Goal: Information Seeking & Learning: Learn about a topic

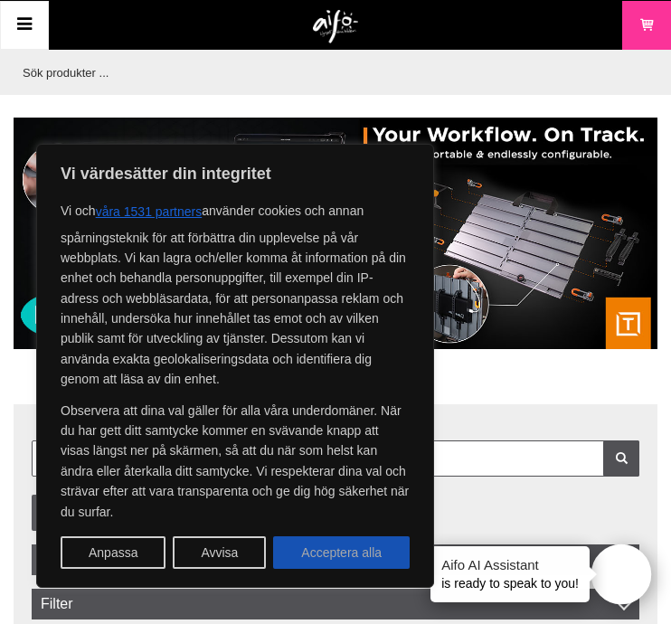
click at [356, 550] on button "Acceptera alla" at bounding box center [341, 552] width 136 height 33
checkbox input "true"
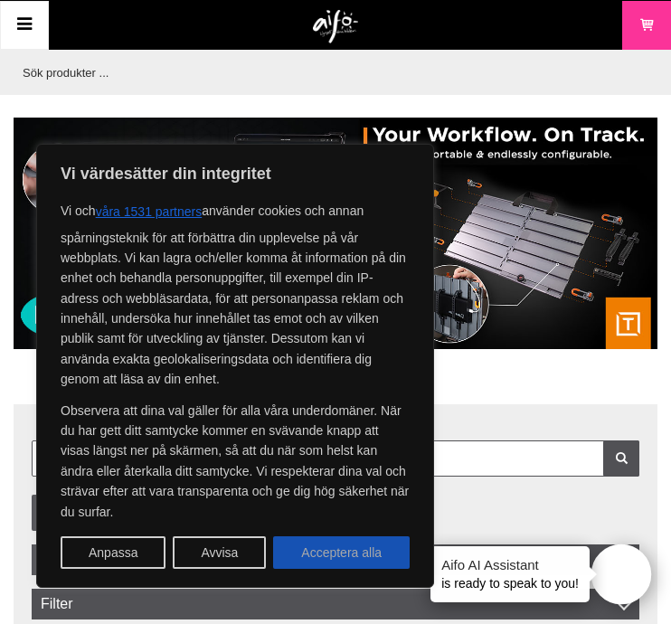
checkbox input "true"
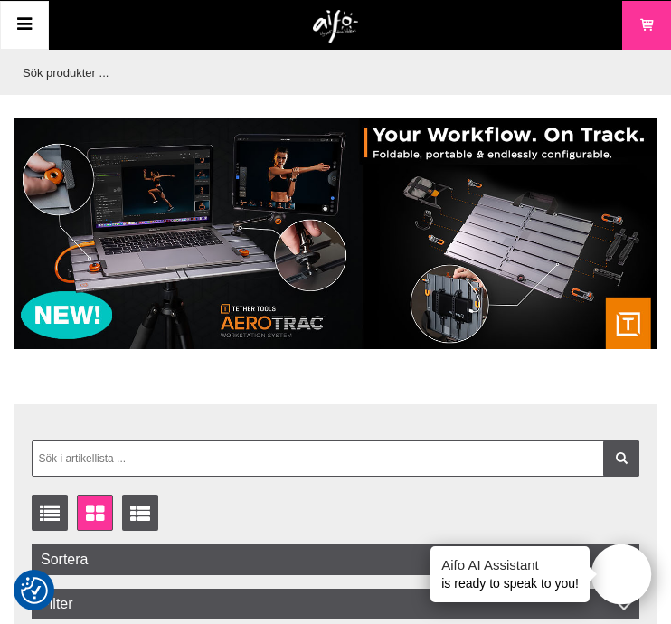
click at [22, 14] on icon at bounding box center [25, 25] width 22 height 26
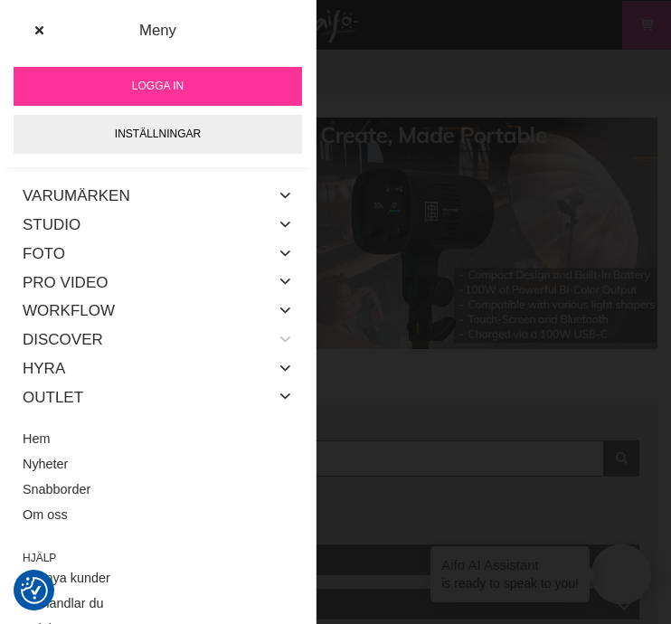
click at [283, 334] on icon at bounding box center [285, 340] width 14 height 24
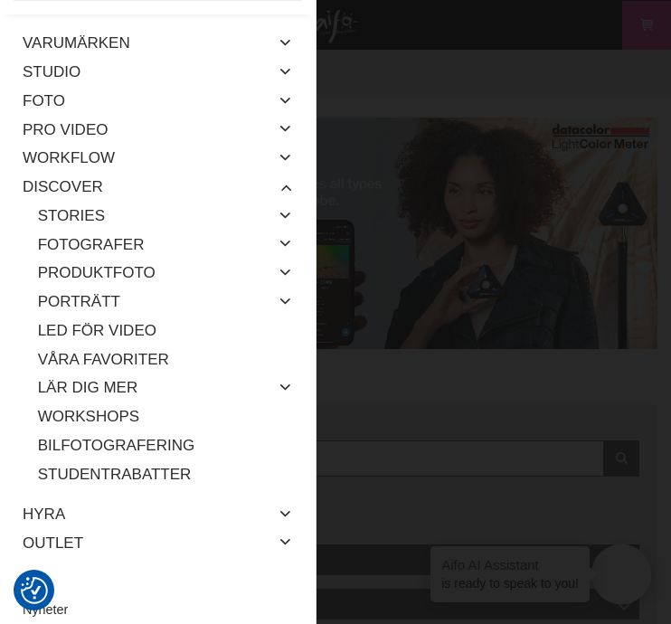
scroll to position [156, 0]
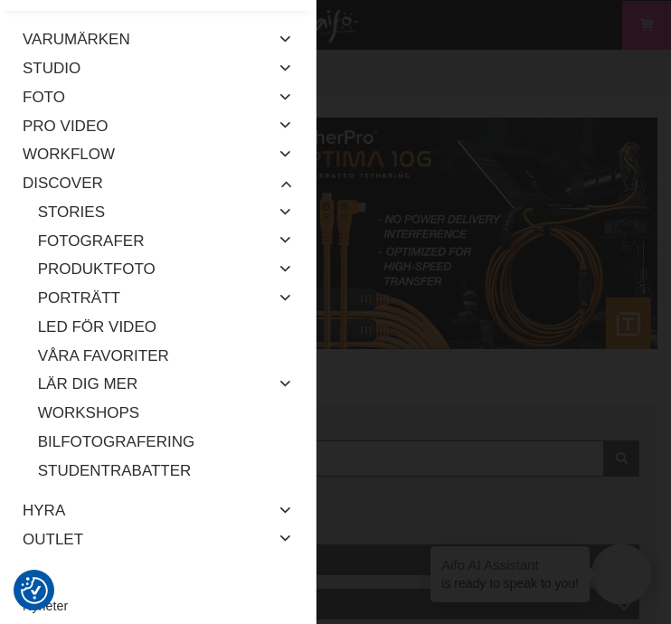
click at [270, 377] on div "Lär dig mer" at bounding box center [165, 384] width 255 height 29
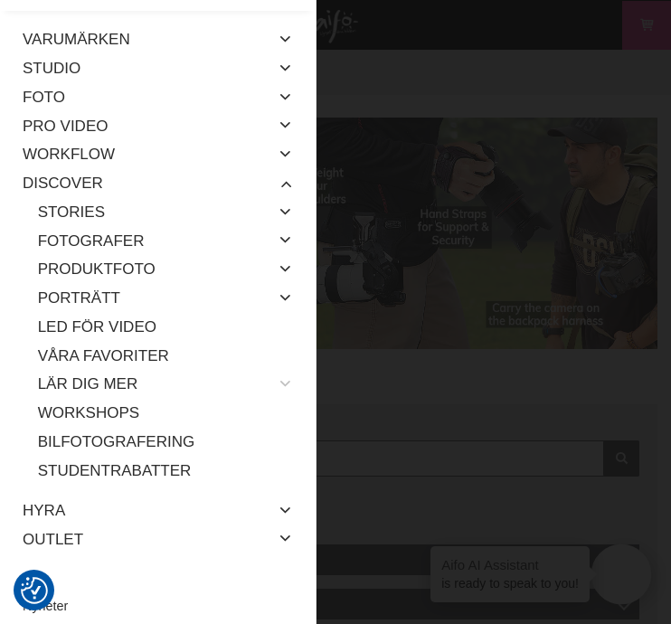
click at [285, 377] on icon at bounding box center [285, 384] width 14 height 24
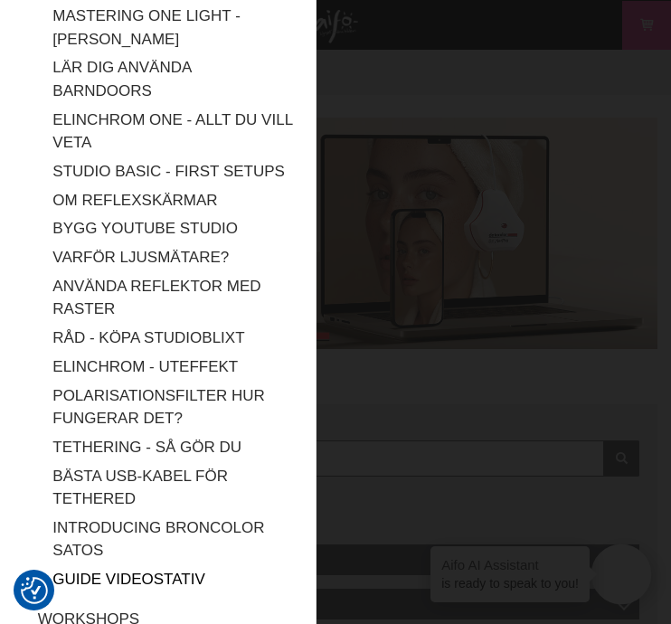
scroll to position [2372, 0]
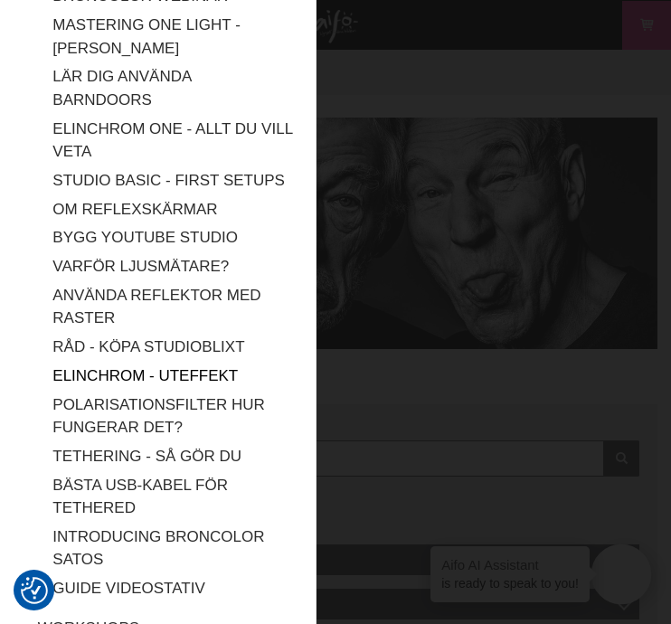
click at [118, 362] on link "Elinchrom - Uteffekt" at bounding box center [172, 376] width 240 height 29
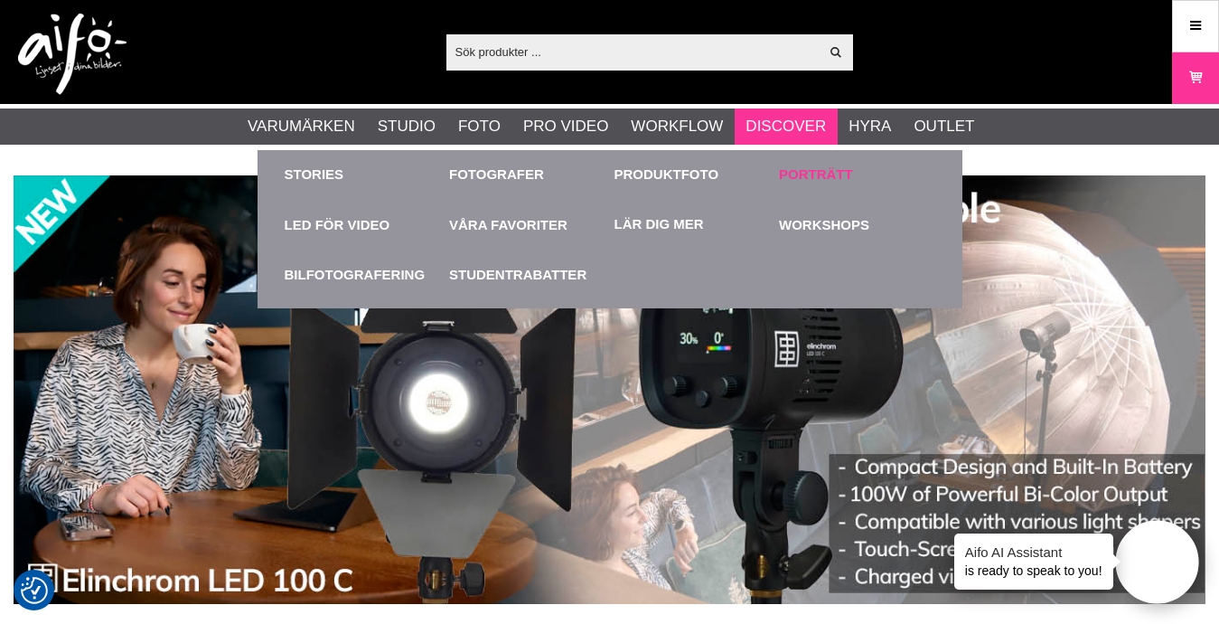
click at [799, 171] on link "Porträtt" at bounding box center [816, 175] width 74 height 21
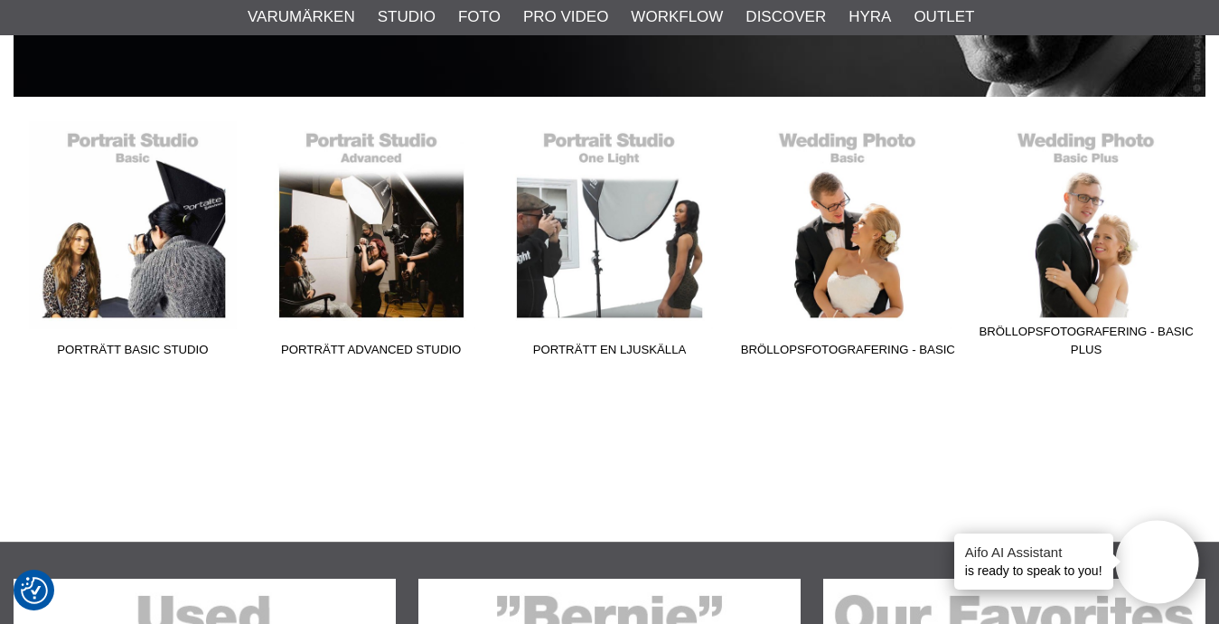
scroll to position [330, 0]
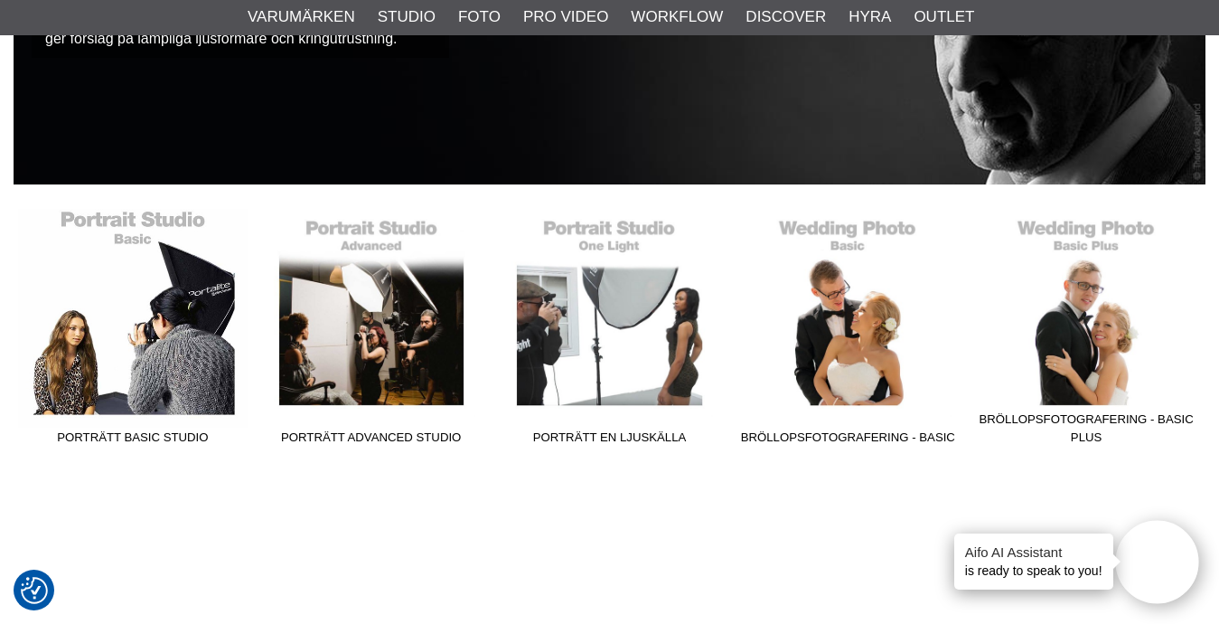
click at [127, 341] on link "Porträtt Basic Studio" at bounding box center [133, 331] width 239 height 244
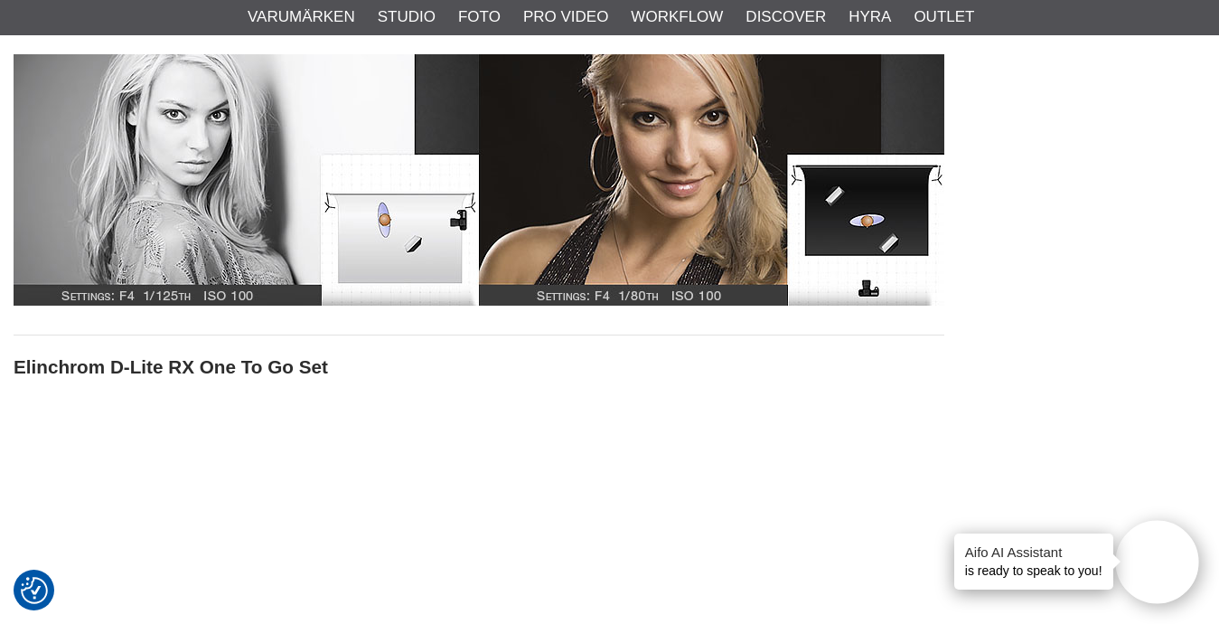
scroll to position [295, 0]
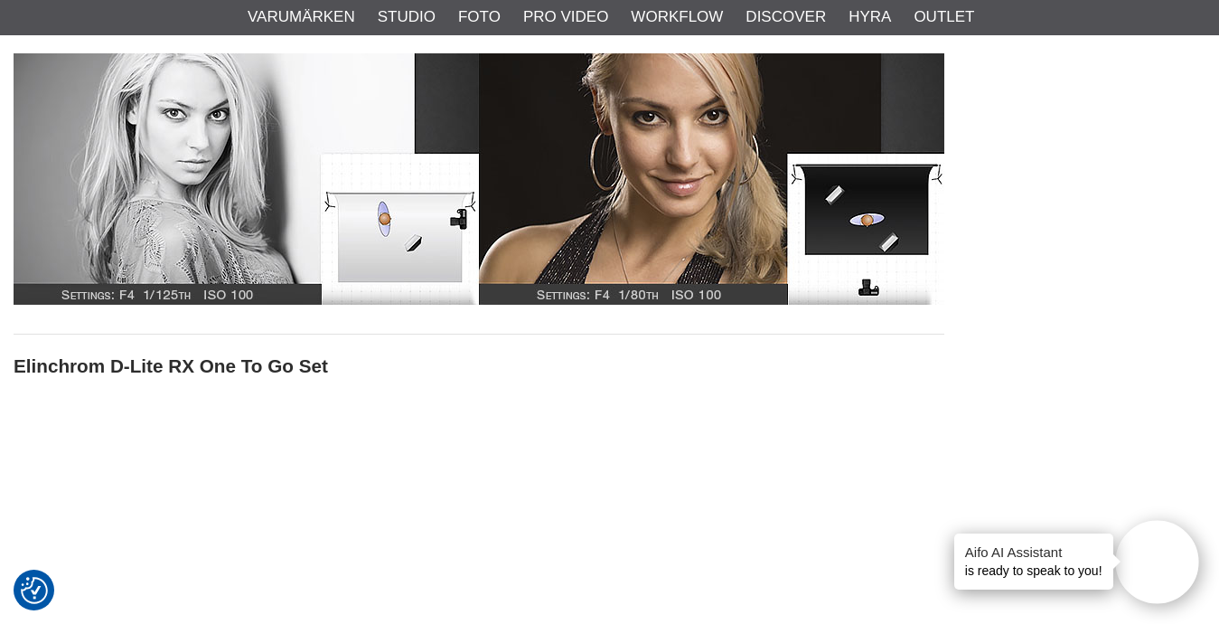
click at [372, 240] on img at bounding box center [479, 178] width 931 height 251
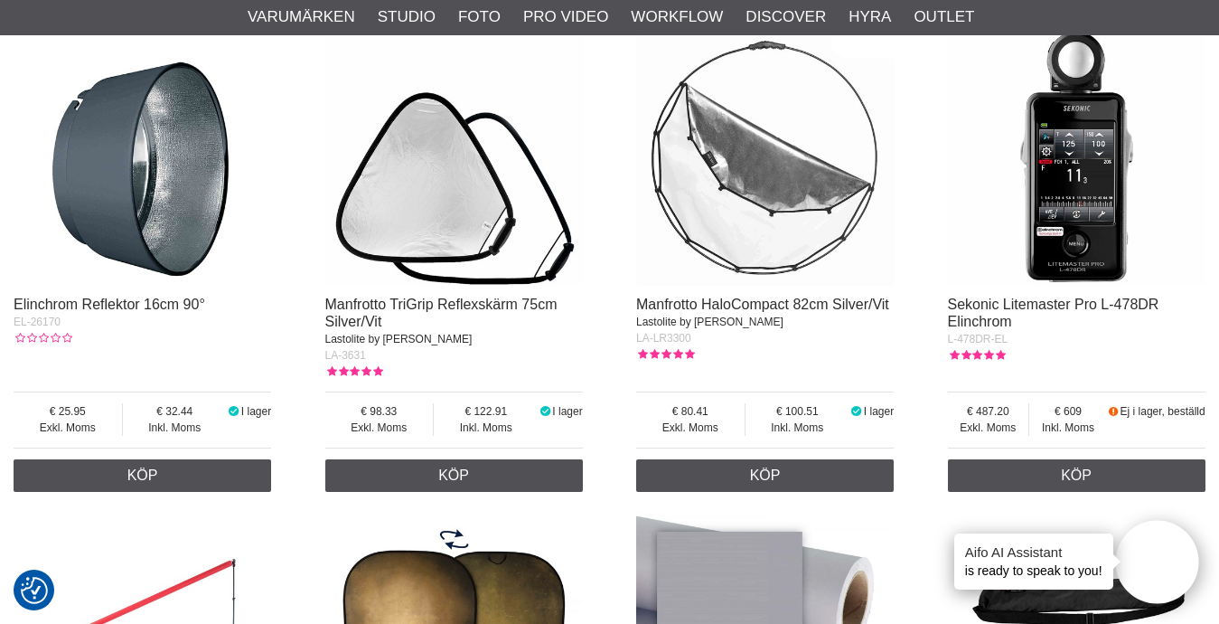
scroll to position [1209, 0]
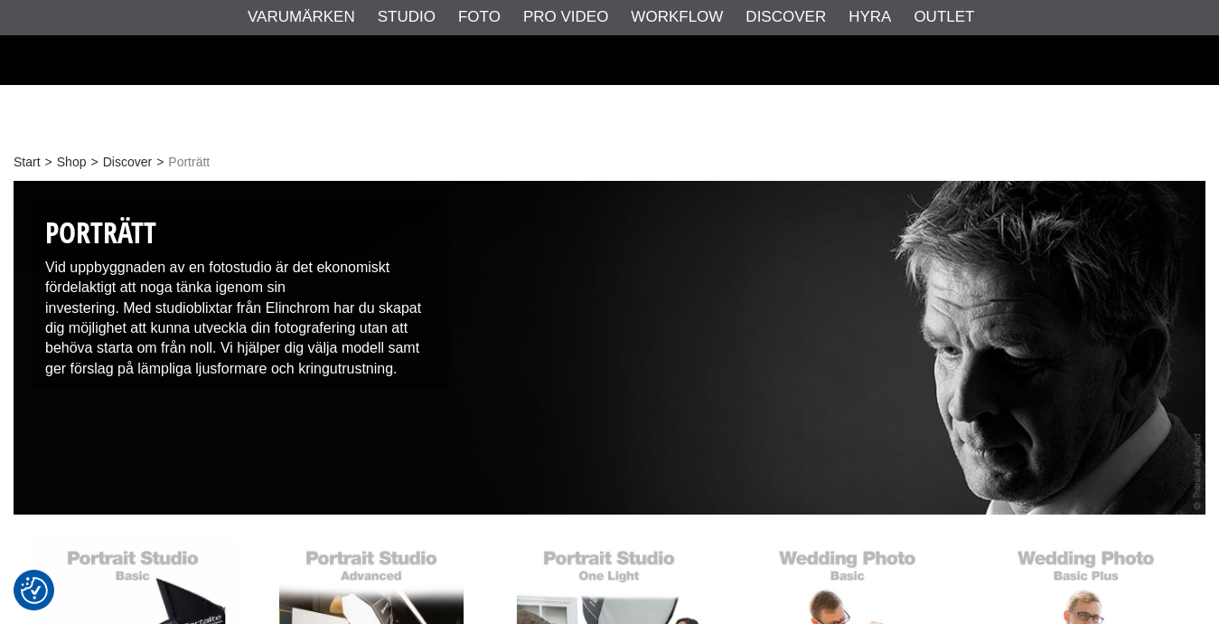
scroll to position [330, 0]
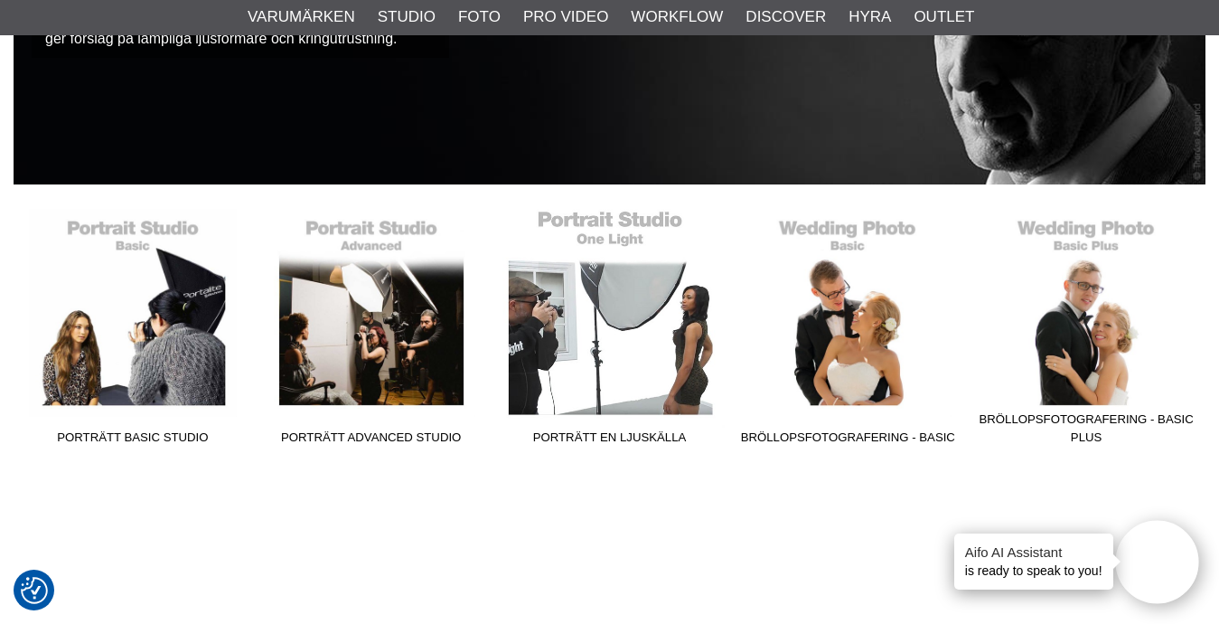
click at [632, 338] on link "Porträtt En Ljuskälla" at bounding box center [610, 331] width 239 height 244
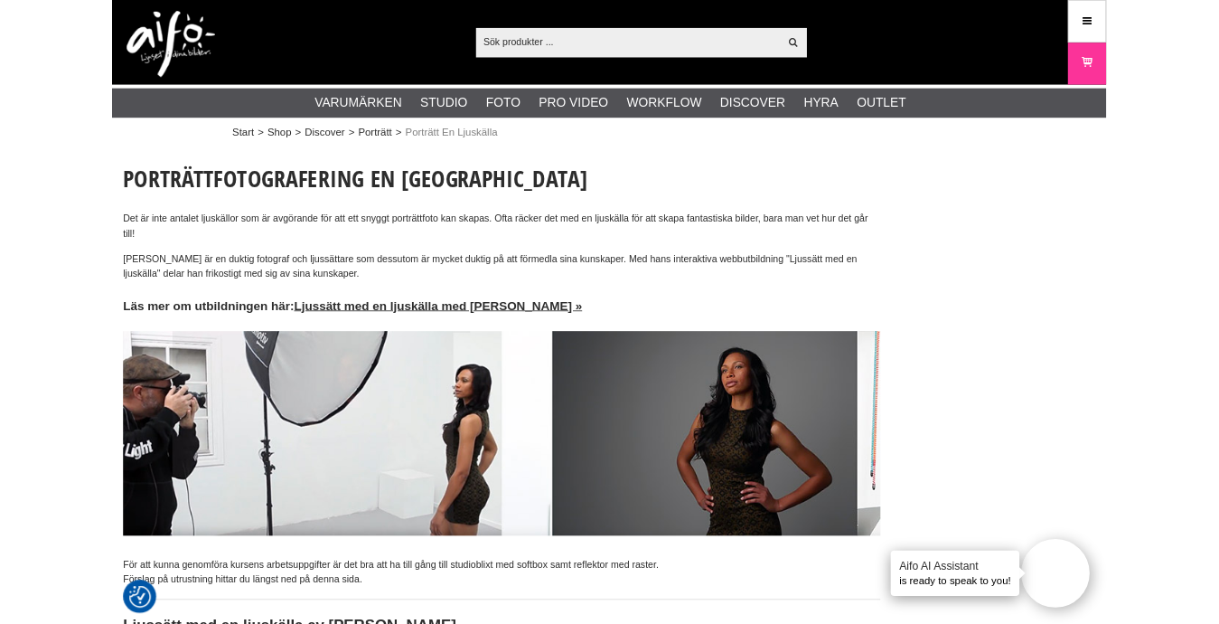
scroll to position [700, 0]
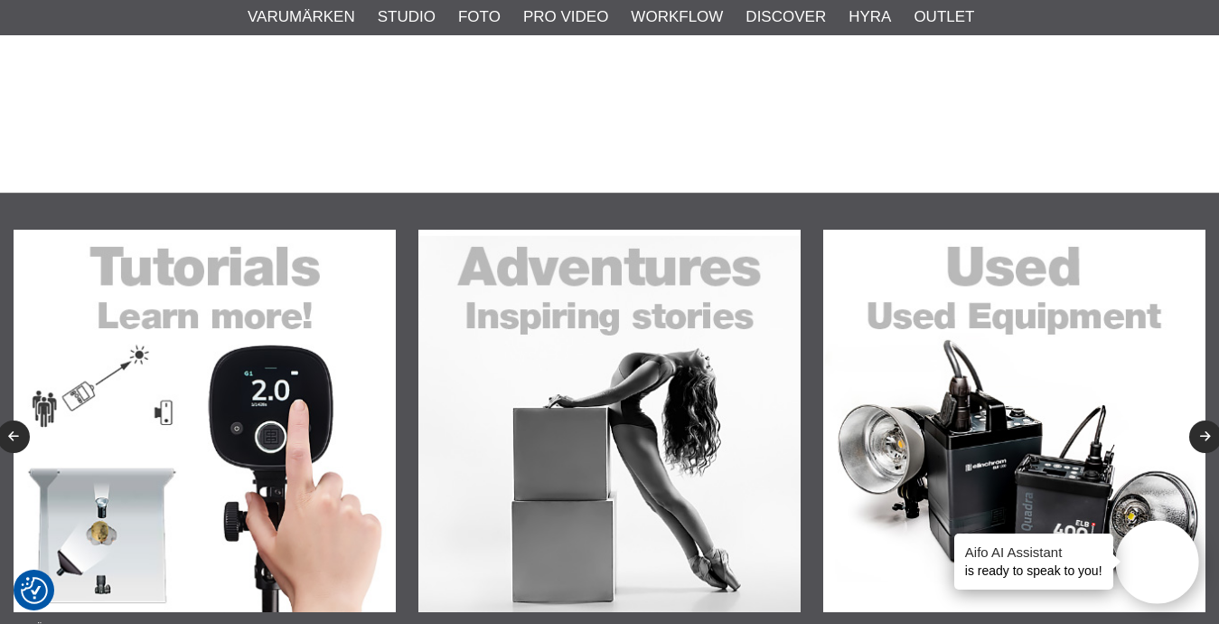
scroll to position [769, 0]
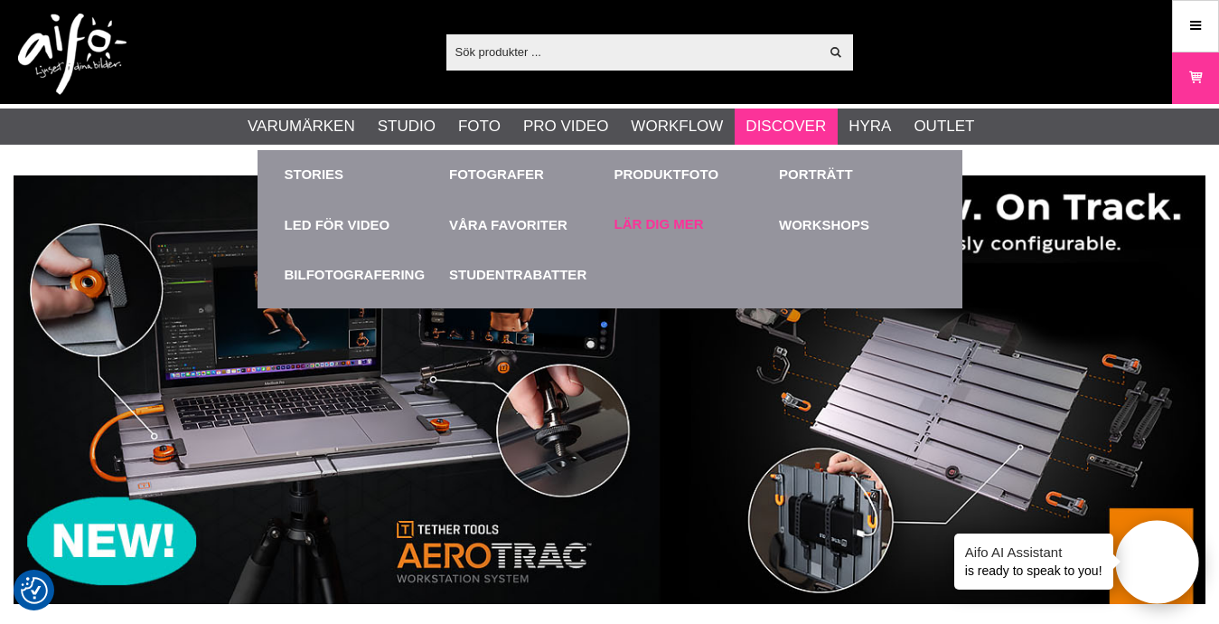
click at [676, 215] on link "Lär dig mer" at bounding box center [659, 224] width 89 height 21
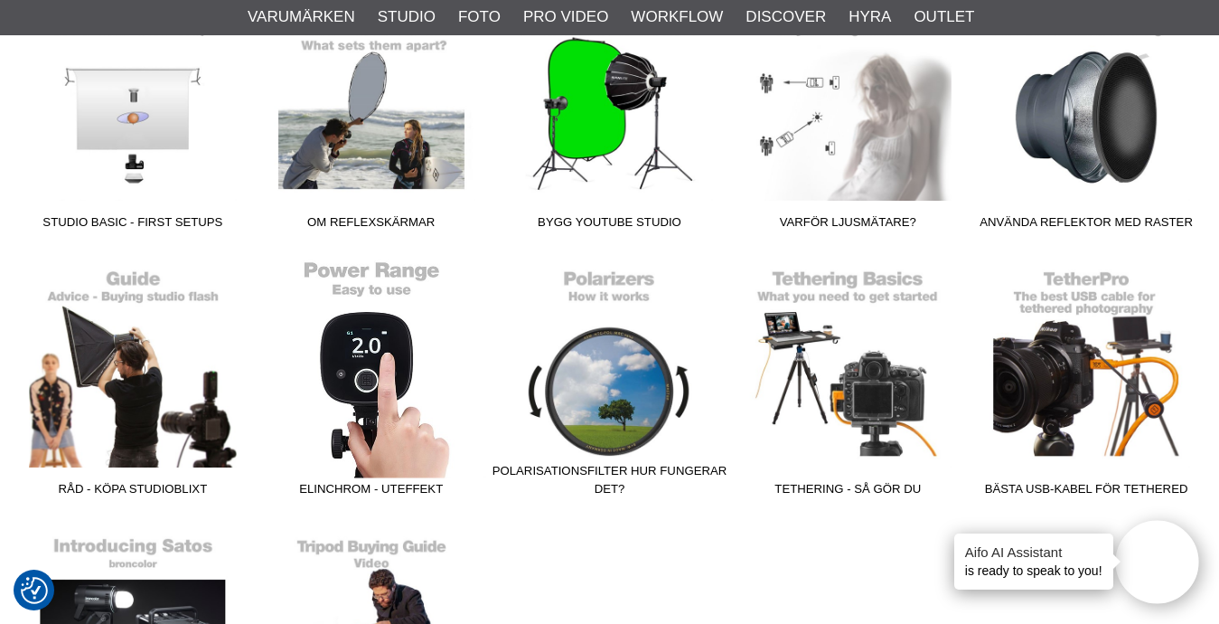
scroll to position [2996, 0]
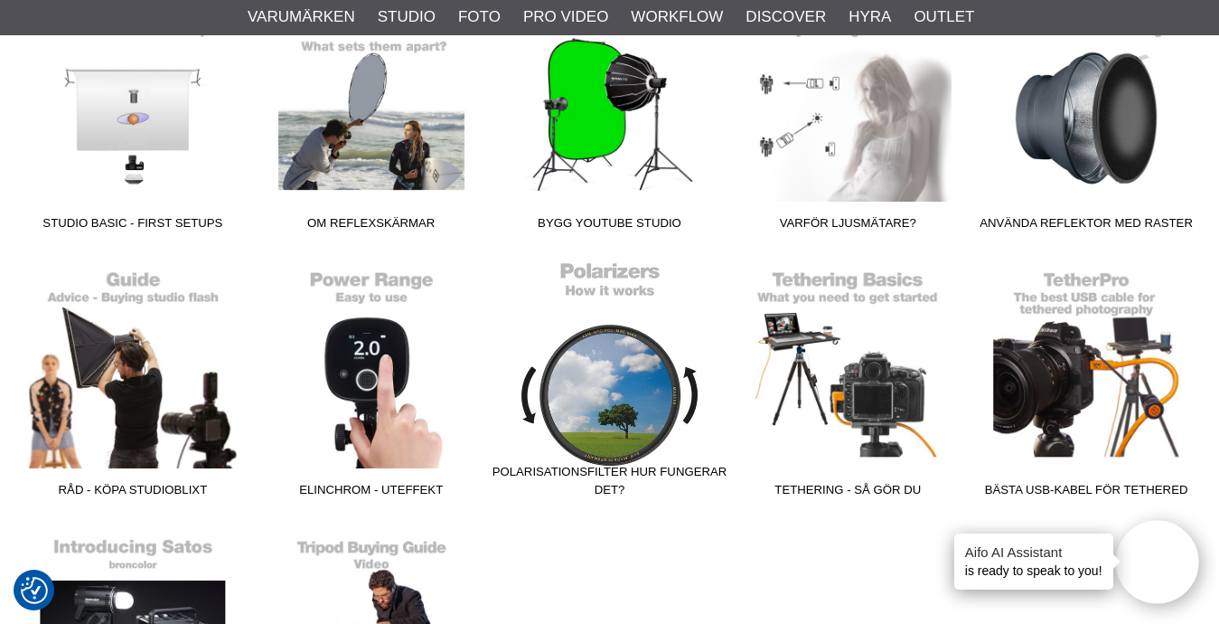
click at [607, 402] on link "Polarisationsfilter hur fungerar det?" at bounding box center [610, 382] width 239 height 244
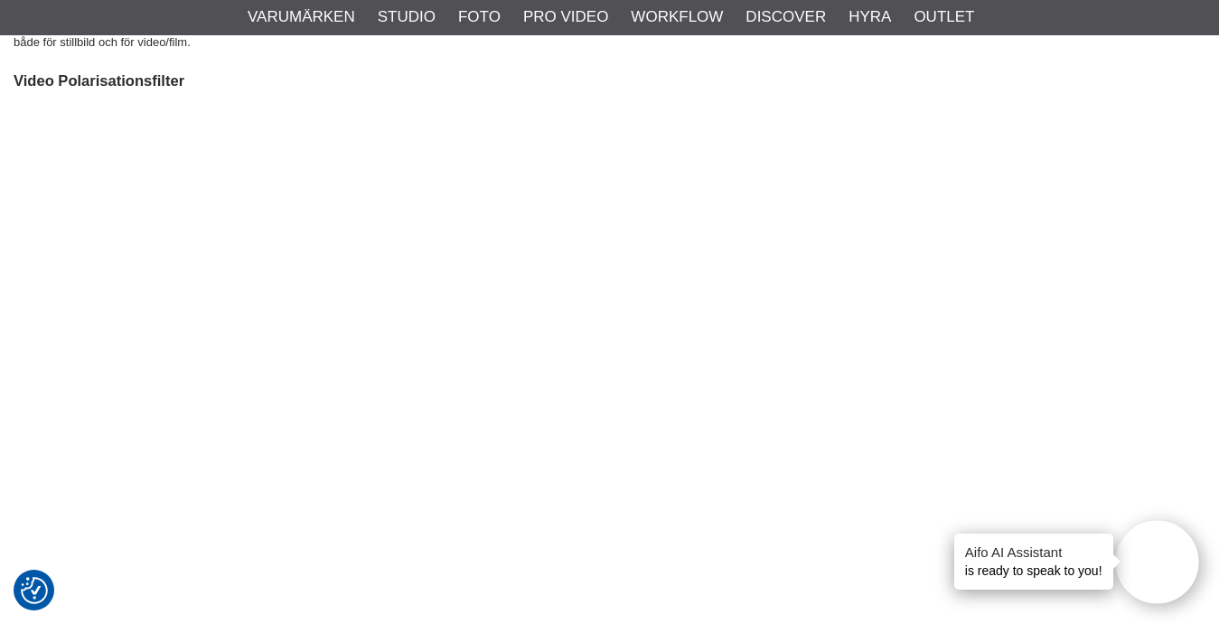
scroll to position [1433, 0]
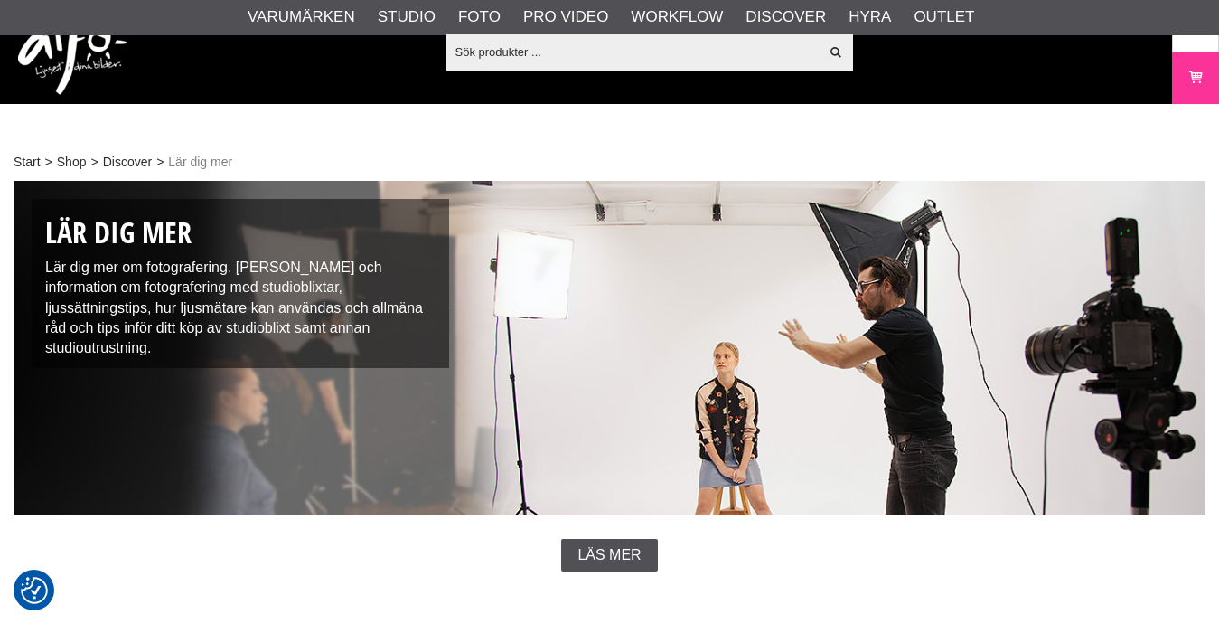
scroll to position [2996, 0]
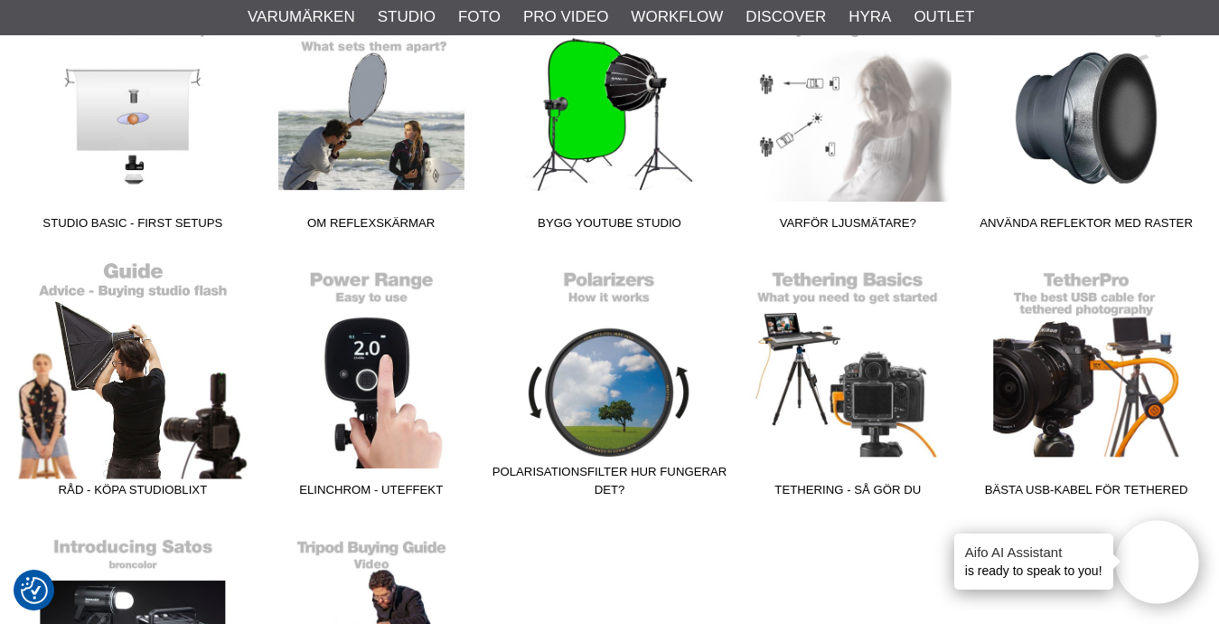
click at [123, 392] on link "Råd - Köpa studioblixt" at bounding box center [133, 382] width 239 height 244
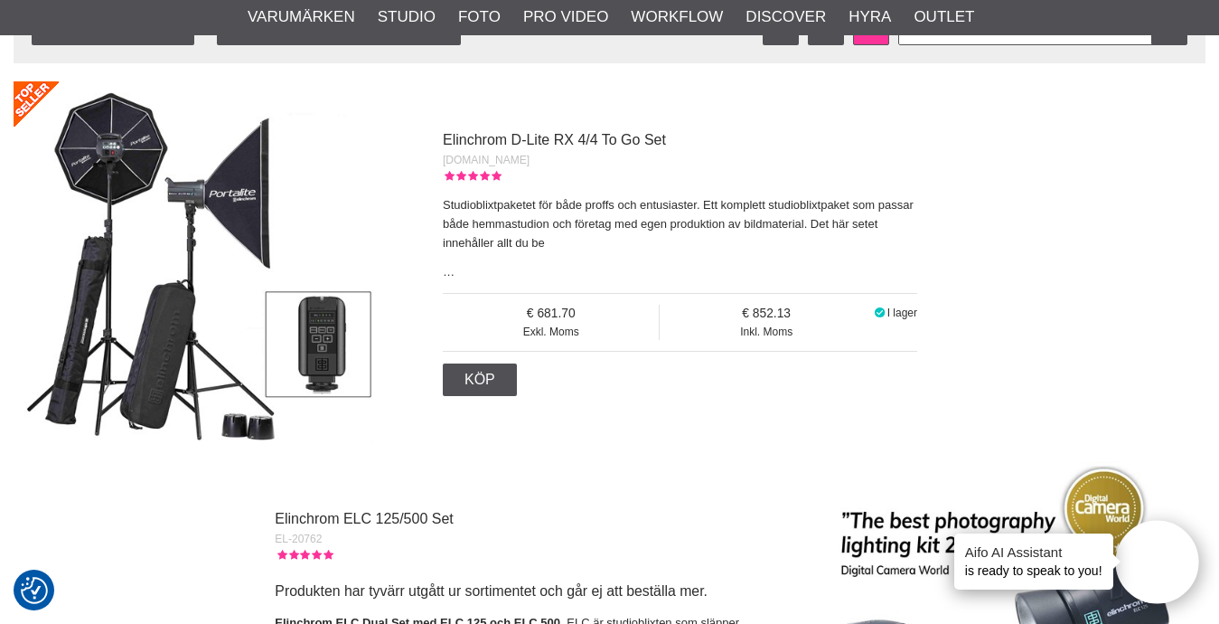
scroll to position [5404, 0]
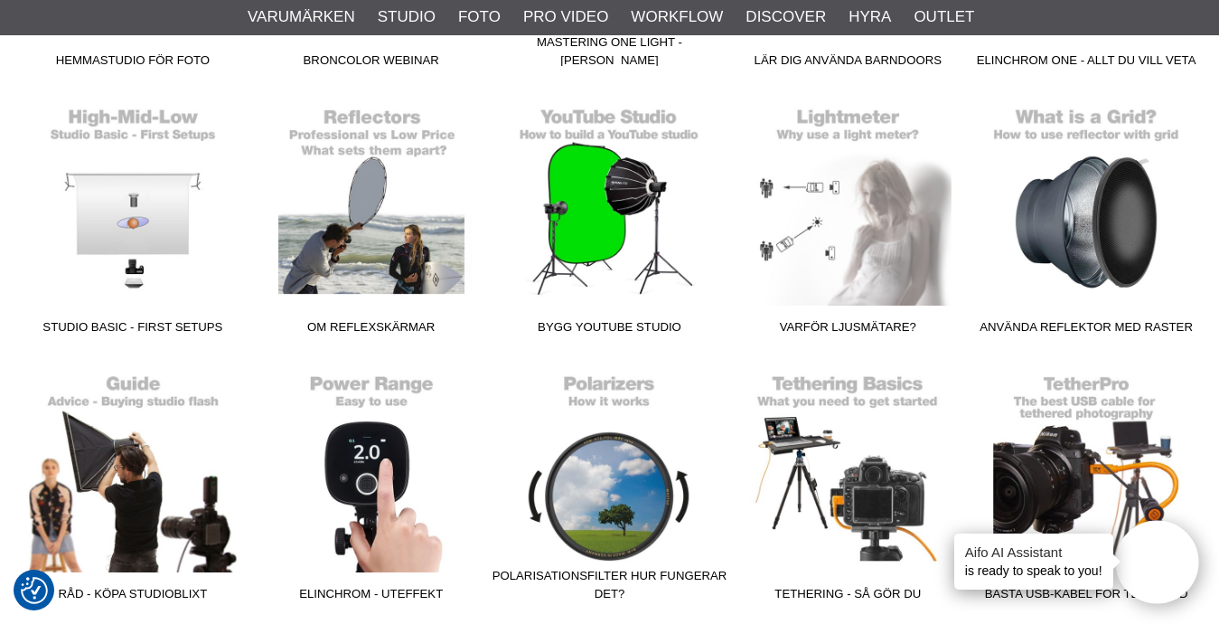
scroll to position [2890, 0]
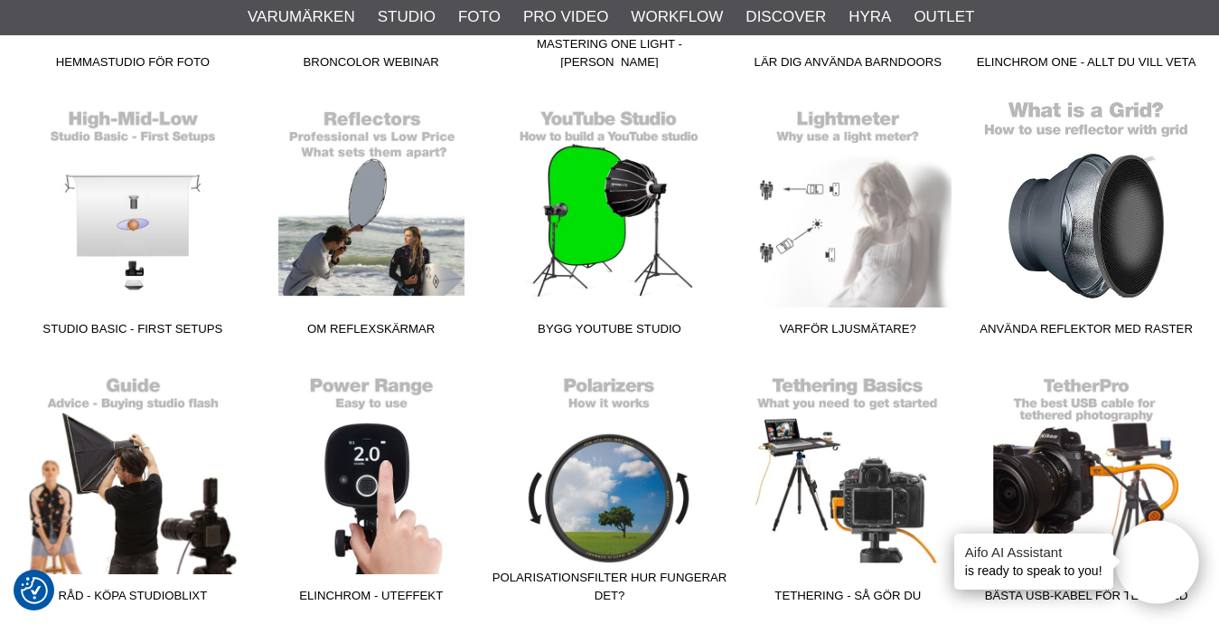
click at [1072, 224] on link "Använda reflektor med raster" at bounding box center [1086, 221] width 239 height 244
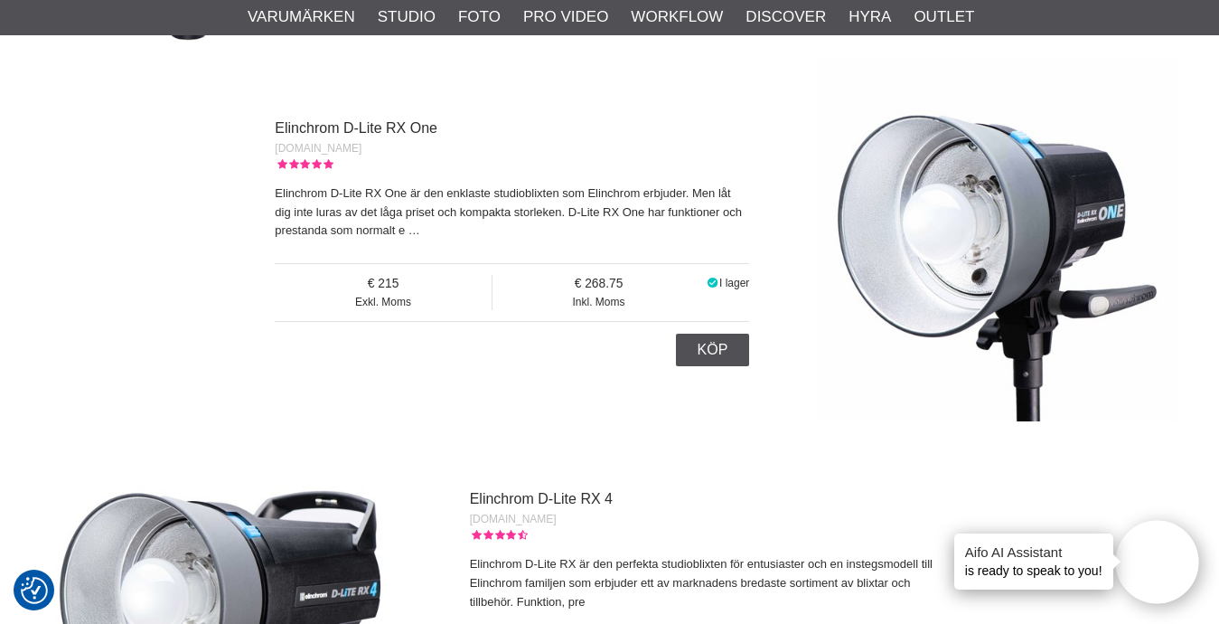
scroll to position [9275, 0]
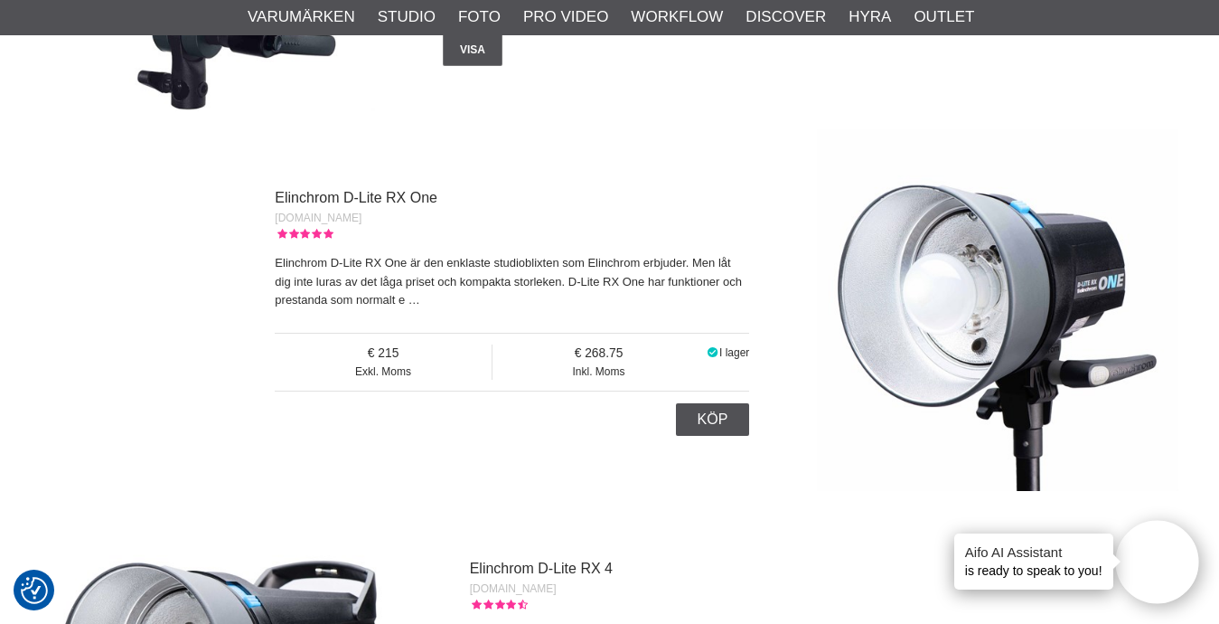
click at [360, 254] on p "Elinchrom D-Lite RX One är den enklaste studioblixten som Elinchrom erbjuder. M…" at bounding box center [512, 282] width 475 height 56
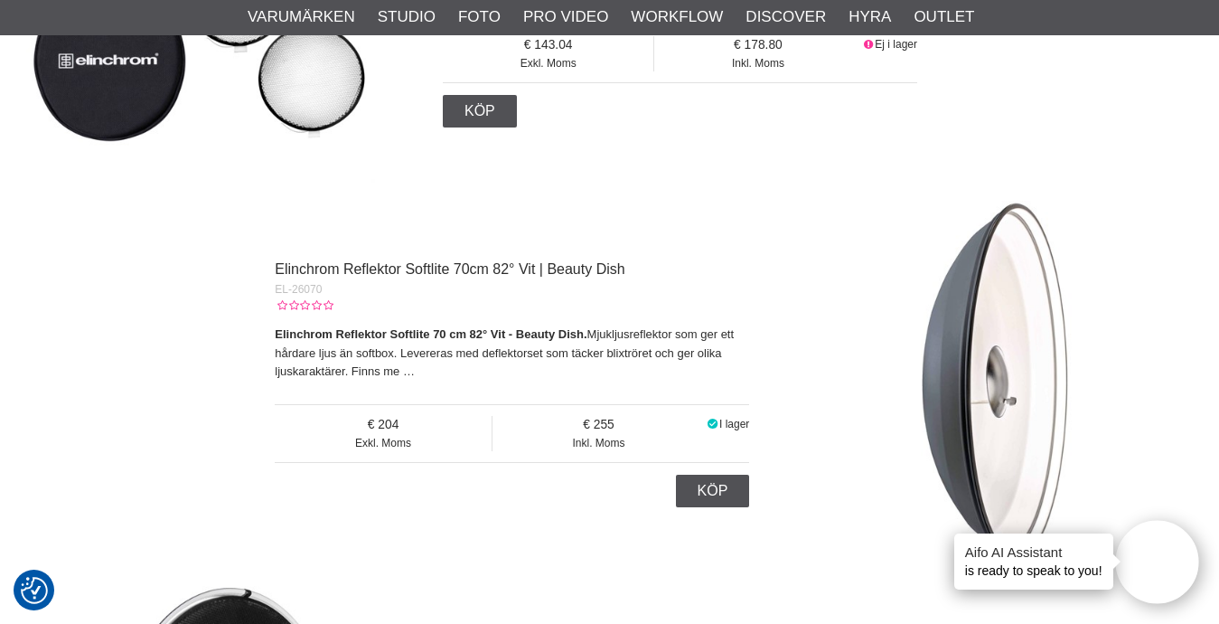
scroll to position [10725, 0]
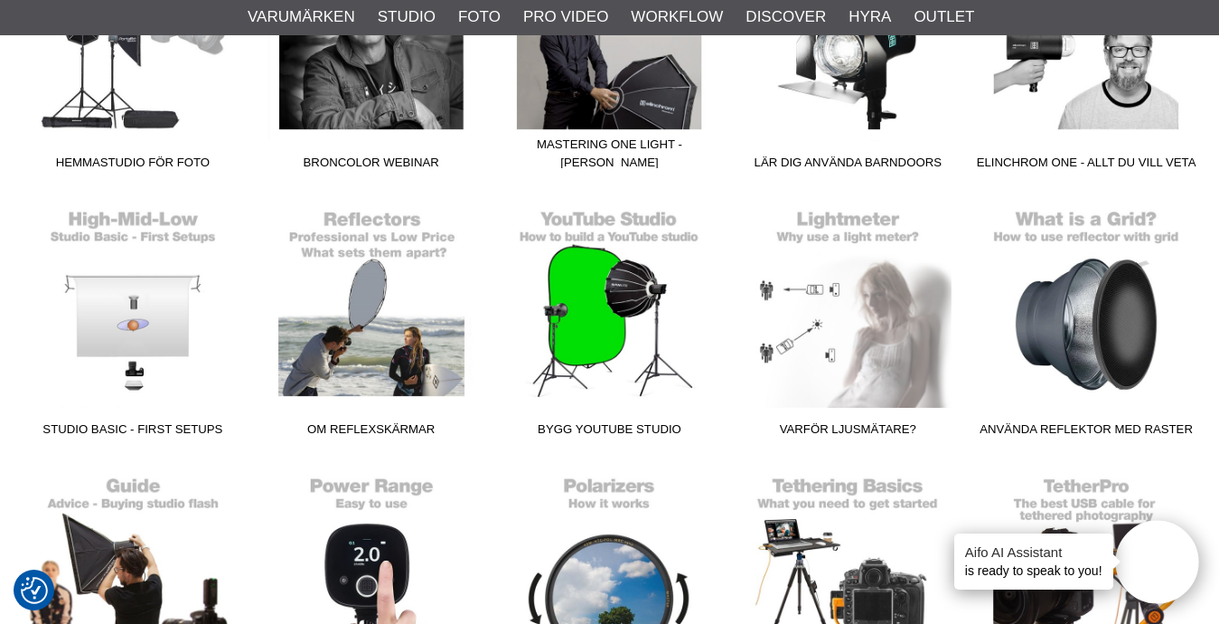
scroll to position [2778, 0]
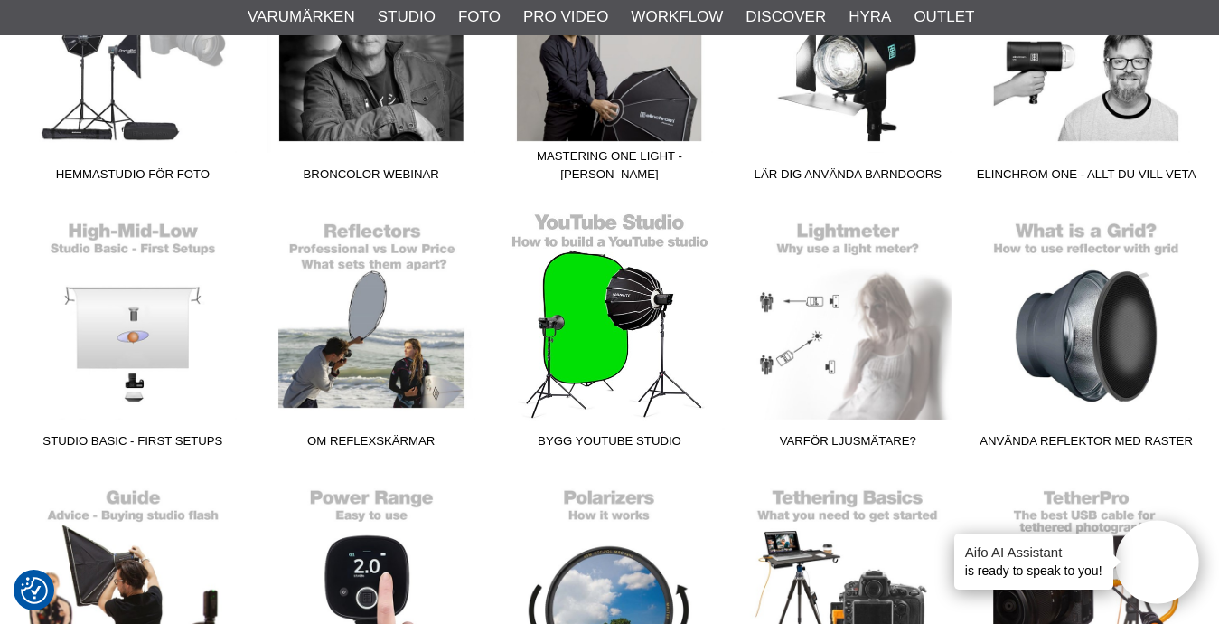
click at [610, 300] on link "Bygg YouTube Studio" at bounding box center [610, 334] width 239 height 244
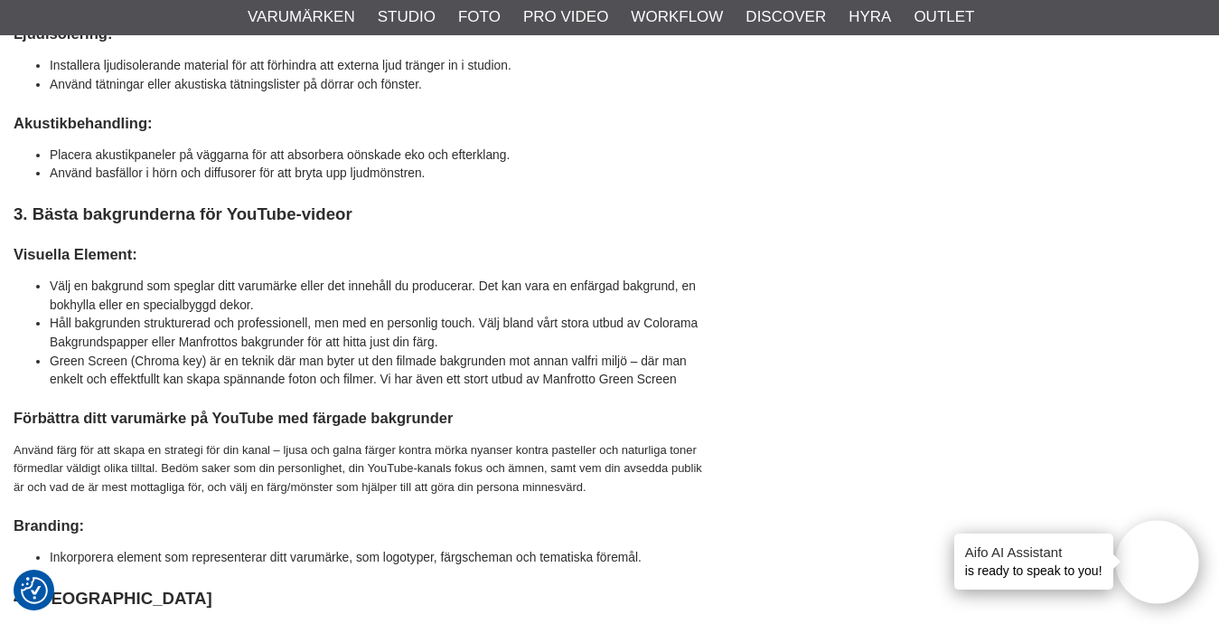
scroll to position [616, 0]
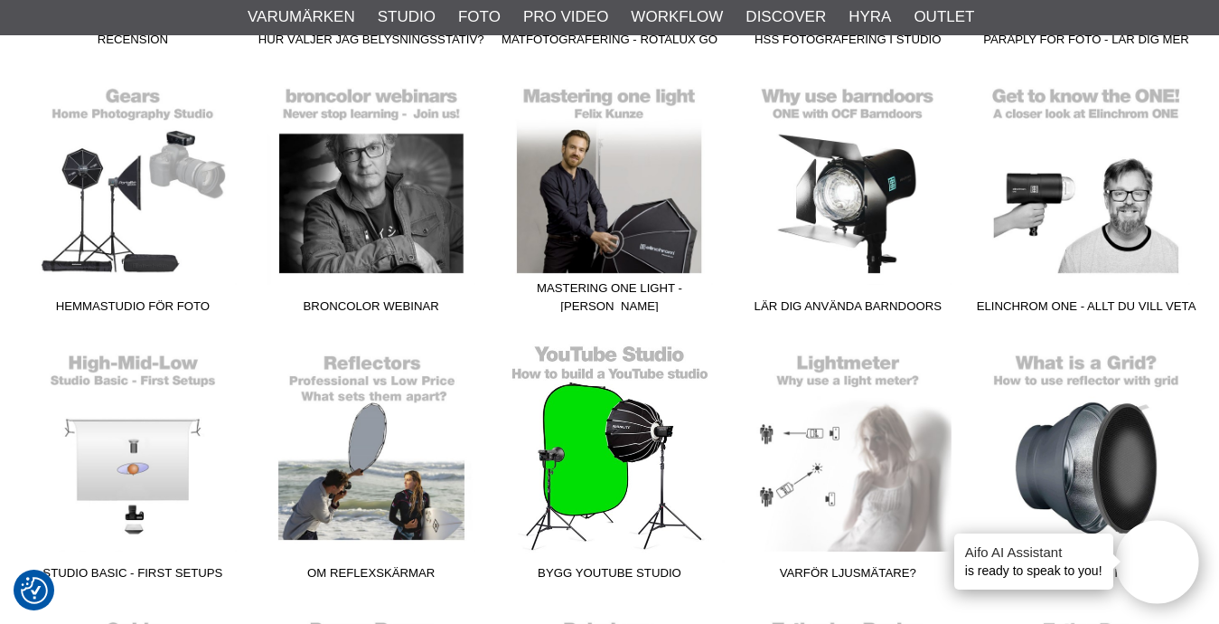
scroll to position [2619, 0]
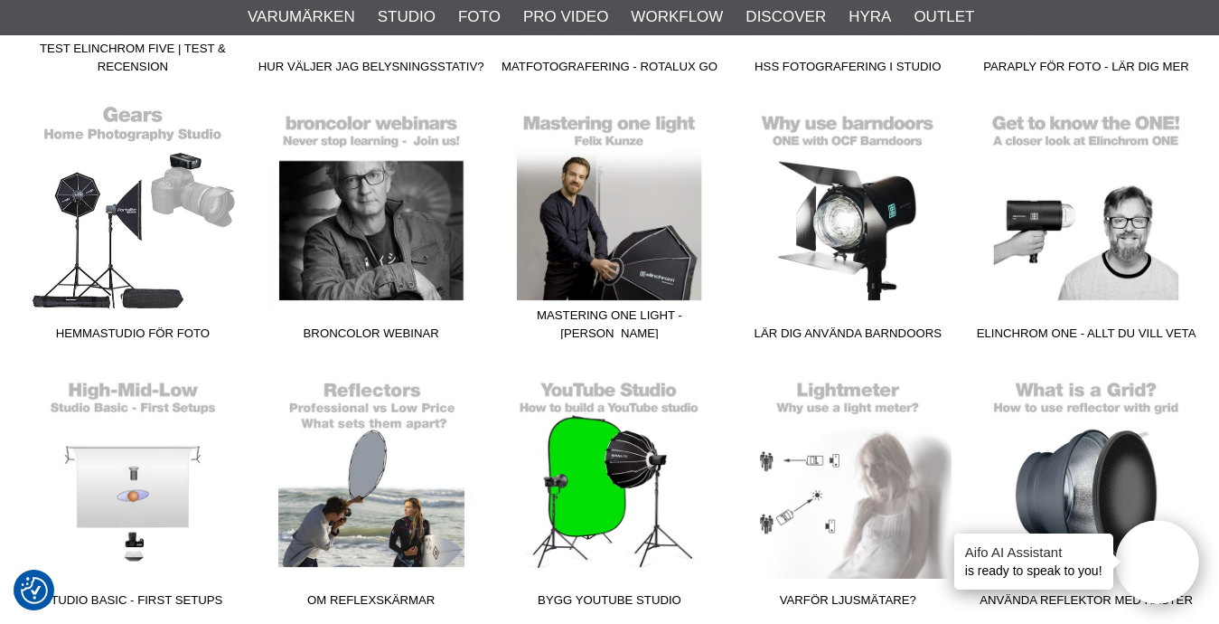
click at [133, 209] on link "Hemmastudio för foto" at bounding box center [133, 226] width 239 height 244
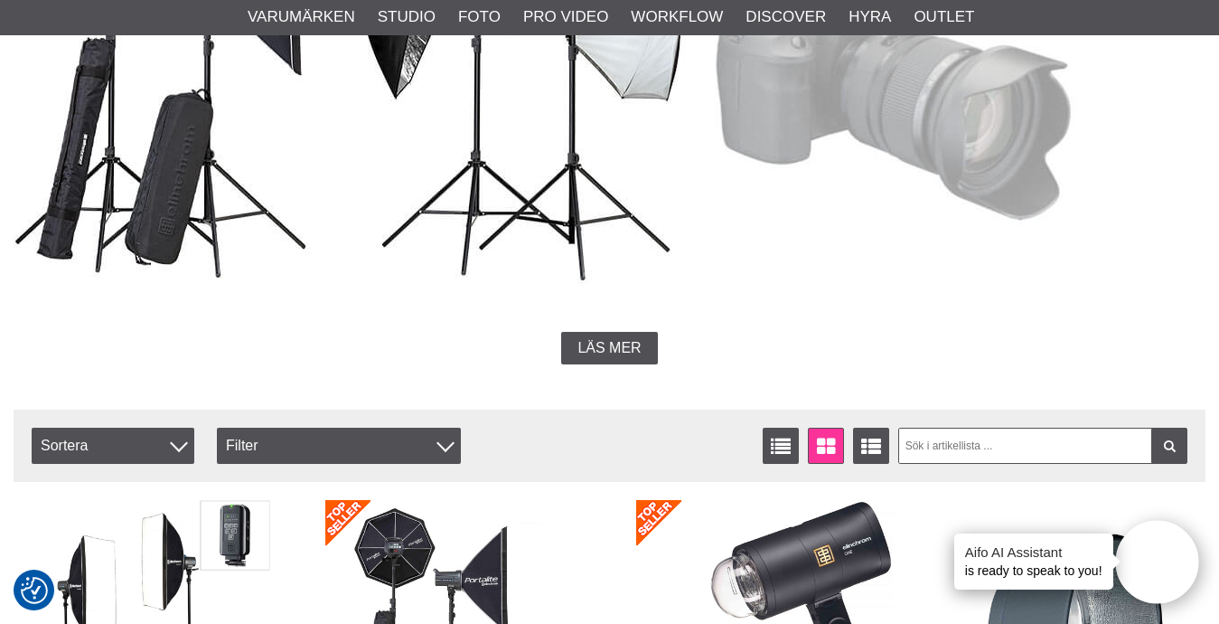
scroll to position [1261, 0]
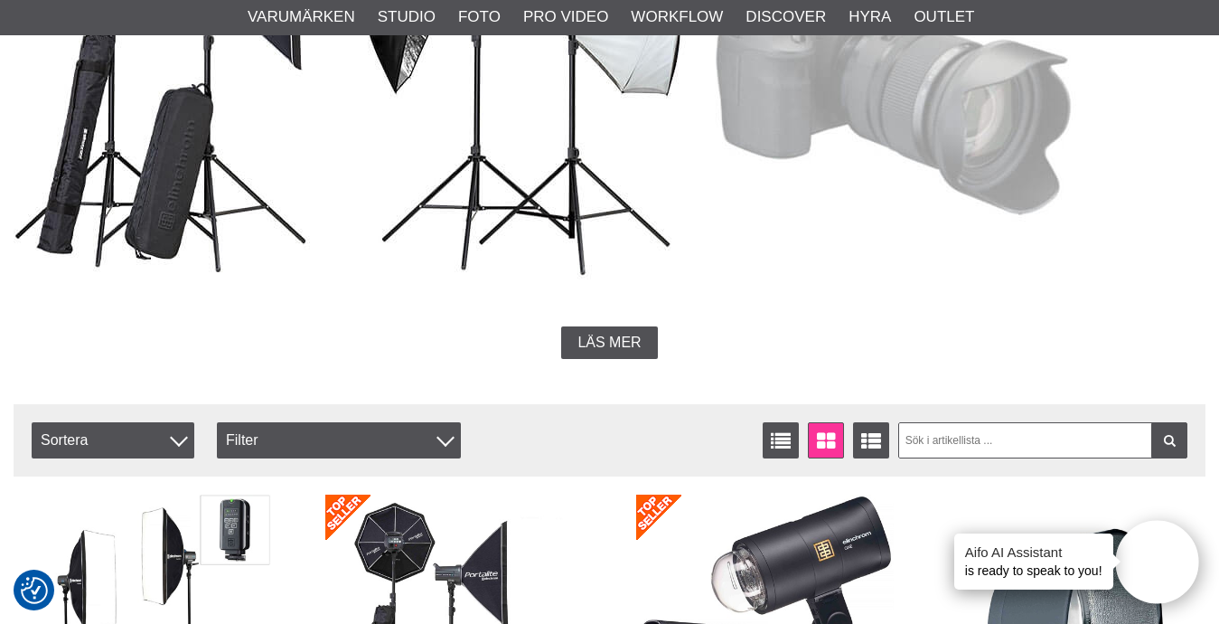
click at [597, 337] on span "Läs mer" at bounding box center [609, 342] width 63 height 16
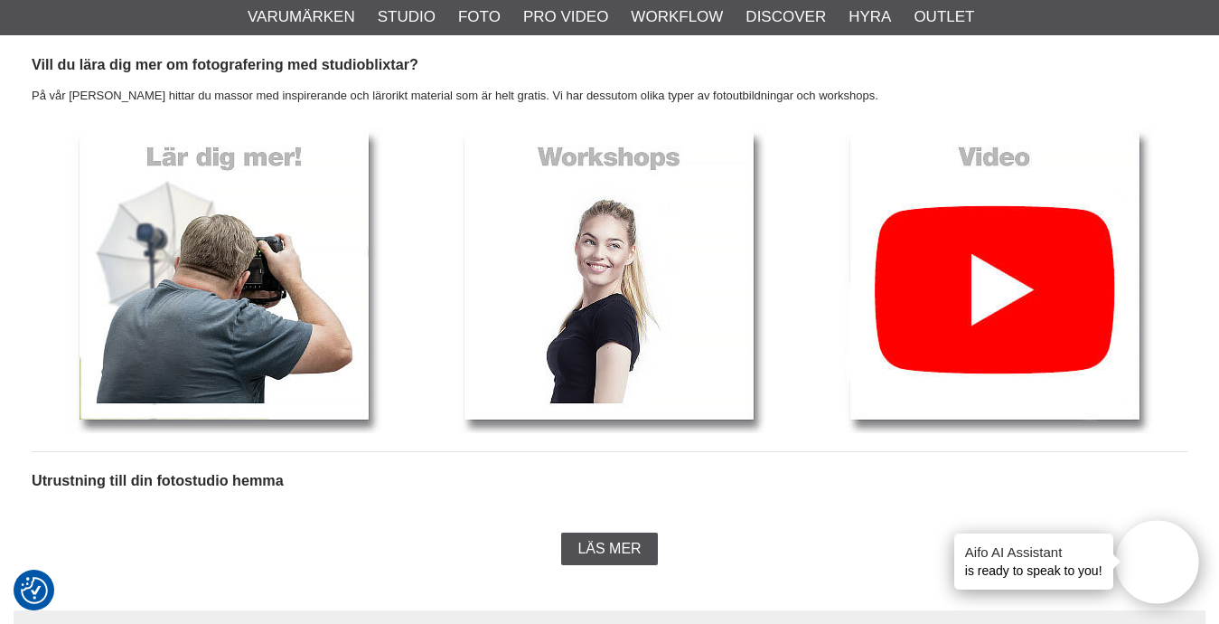
scroll to position [4153, 0]
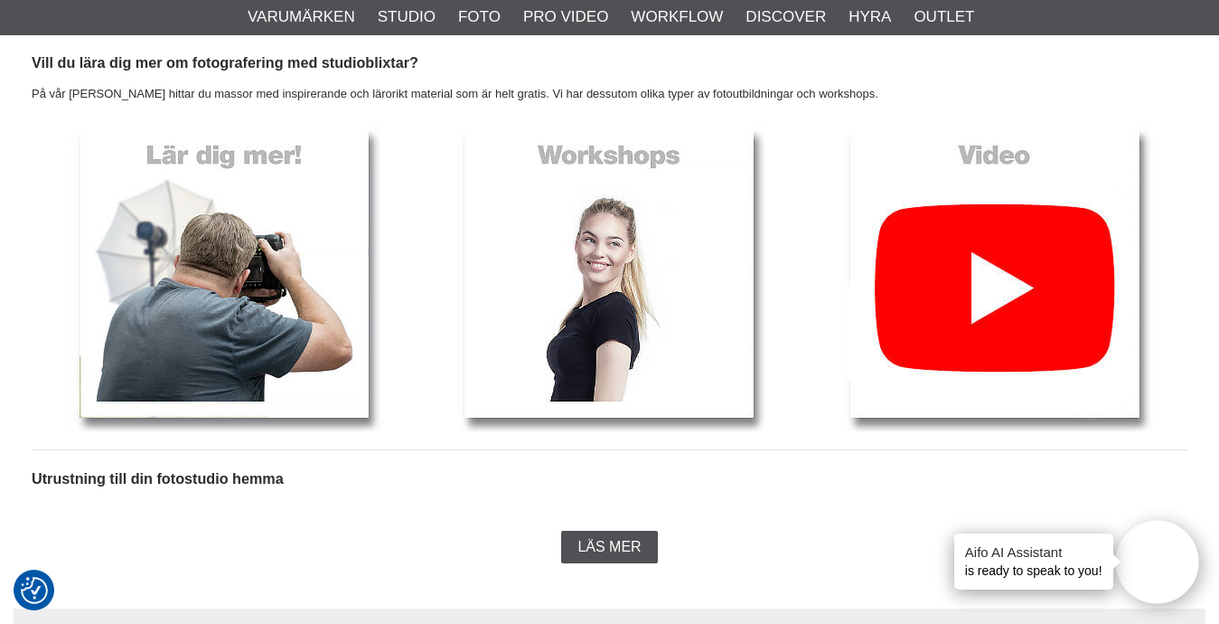
click at [167, 270] on img at bounding box center [224, 273] width 316 height 316
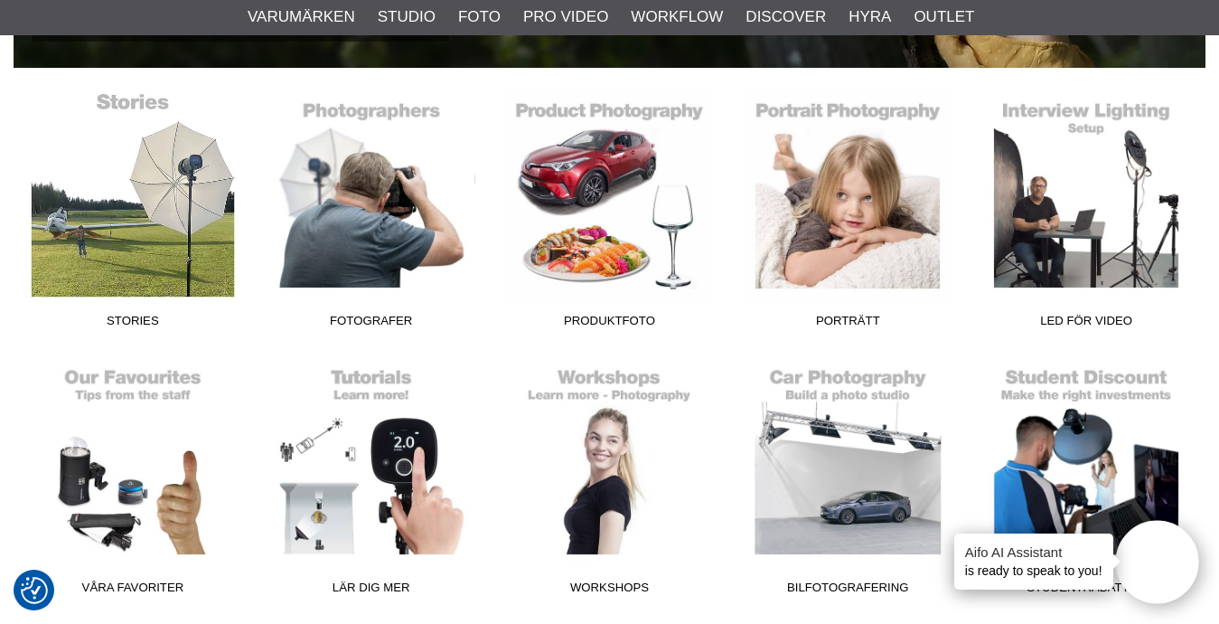
scroll to position [453, 0]
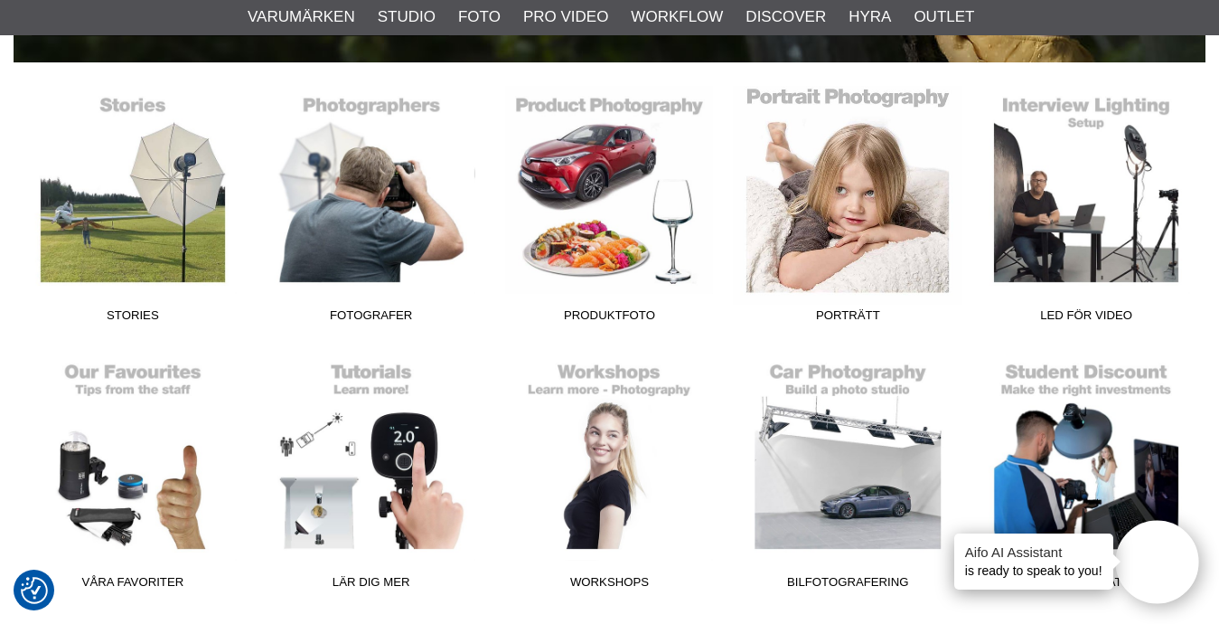
click at [836, 178] on link "Porträtt" at bounding box center [848, 208] width 239 height 244
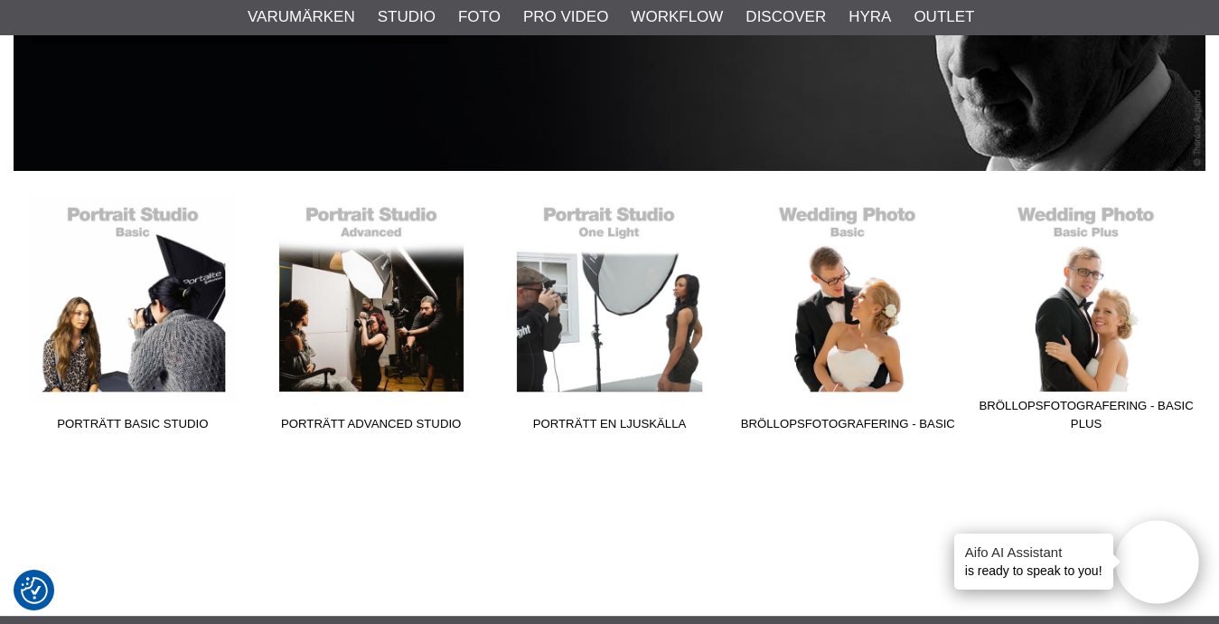
scroll to position [346, 0]
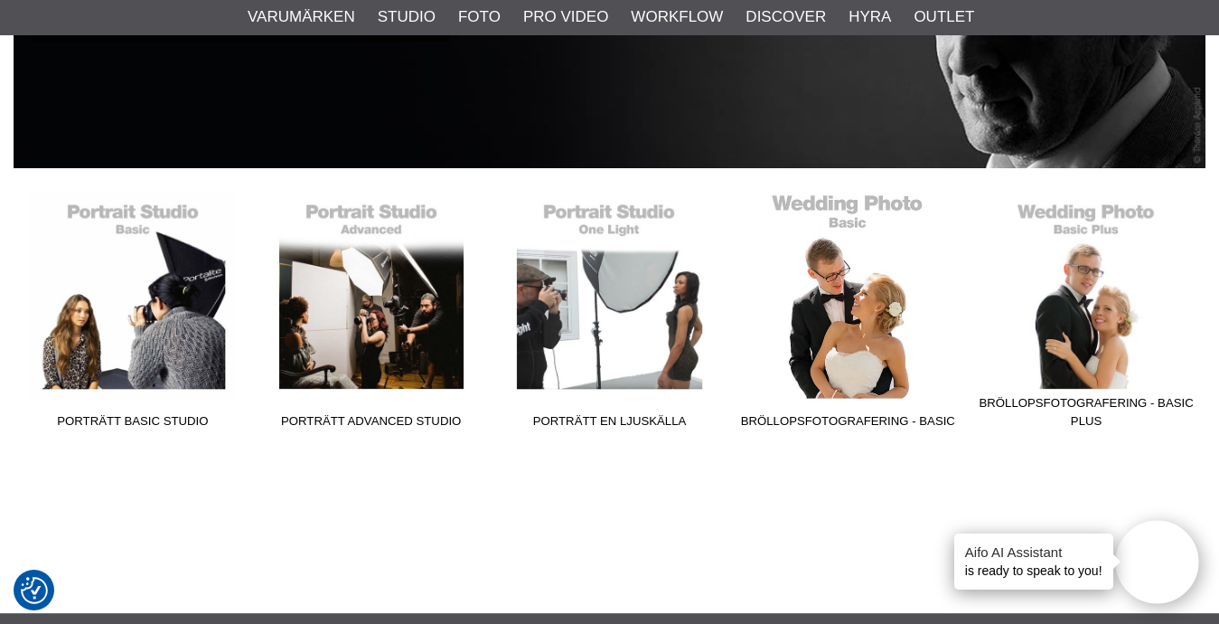
click at [828, 251] on link "Bröllopsfotografering - Basic" at bounding box center [848, 315] width 239 height 244
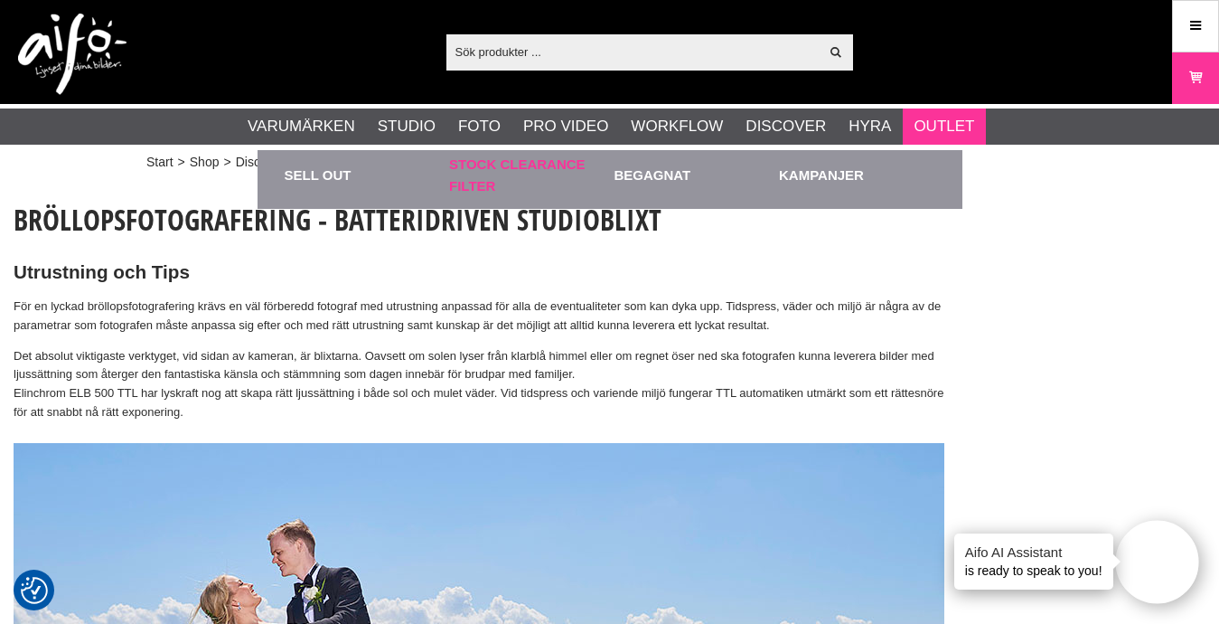
click at [535, 168] on link "Stock Clearance Filter" at bounding box center [527, 175] width 156 height 50
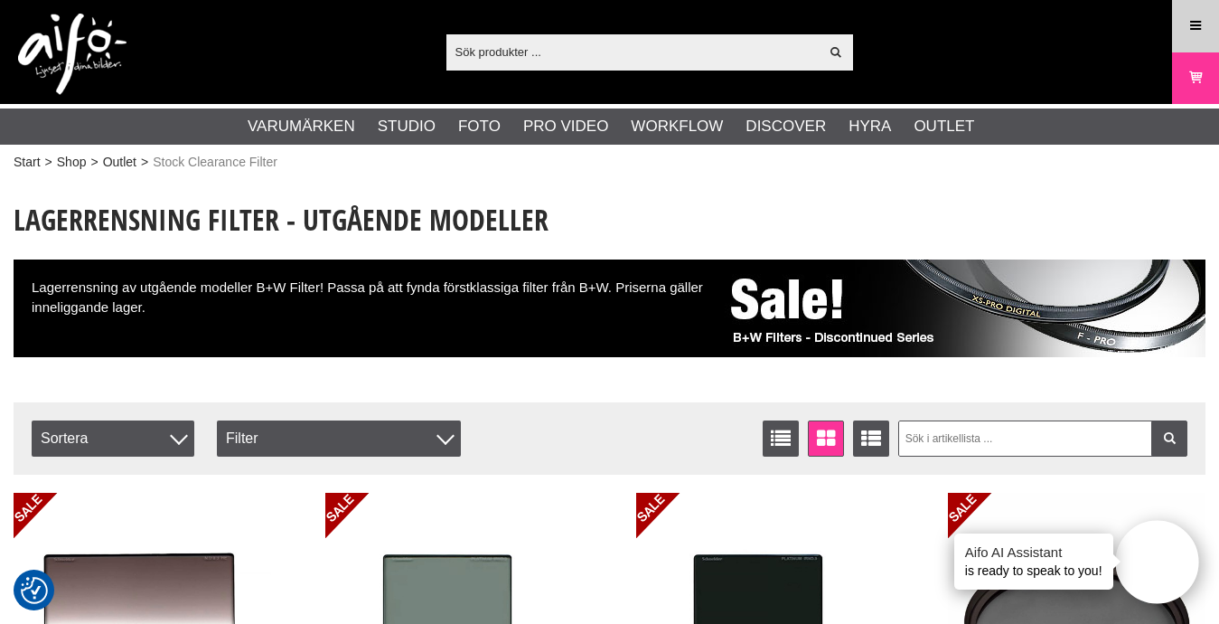
click at [1203, 25] on icon at bounding box center [1196, 26] width 16 height 20
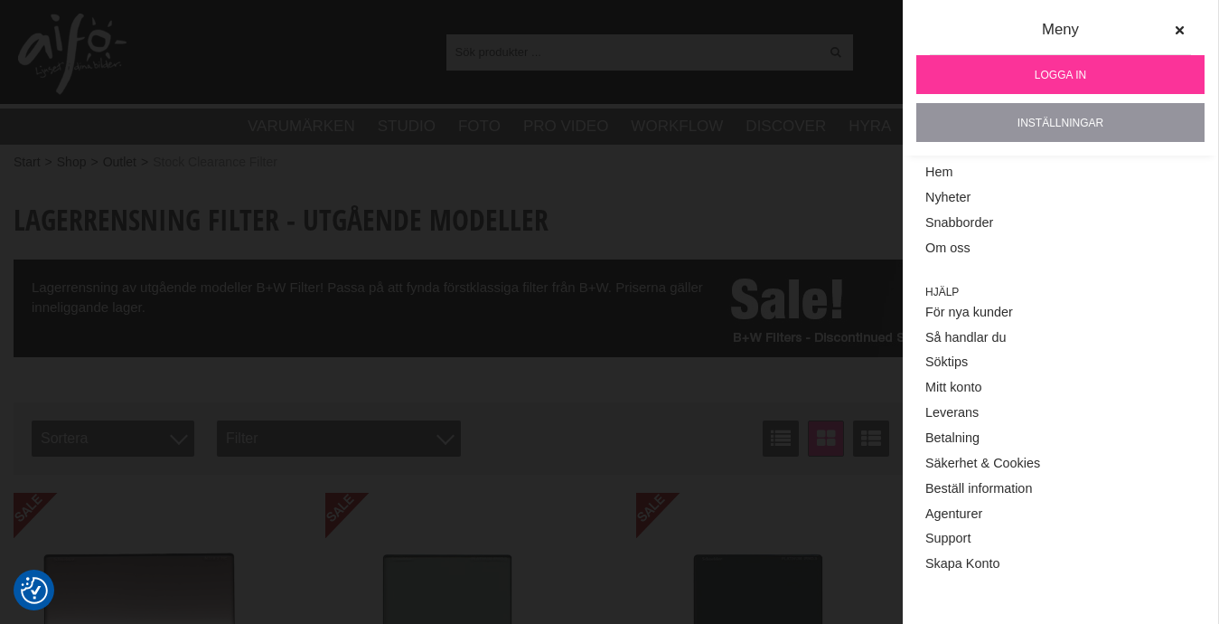
click at [1041, 118] on link "Inställningar" at bounding box center [1061, 122] width 288 height 39
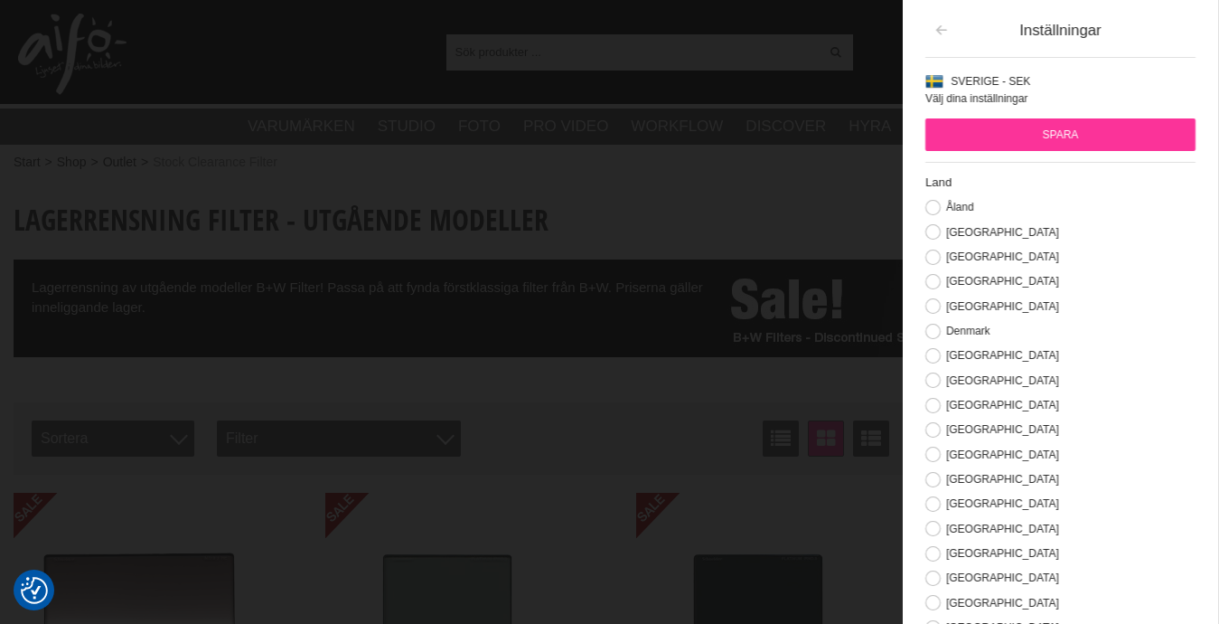
click at [939, 28] on icon "button" at bounding box center [941, 30] width 15 height 13
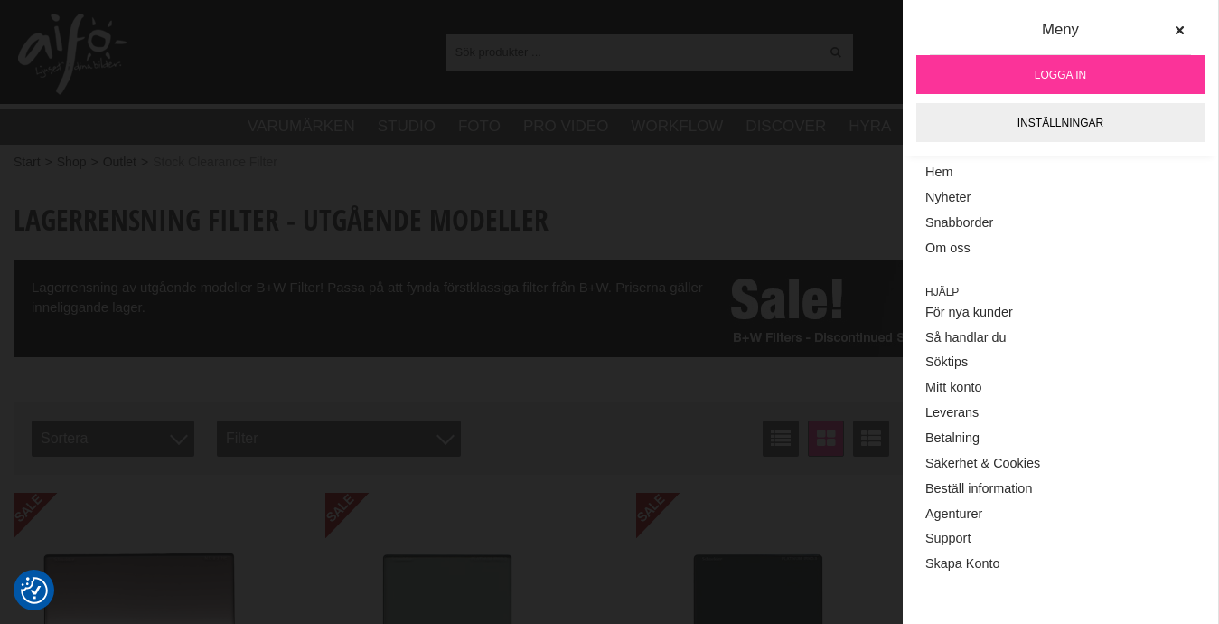
click at [372, 47] on div "Visa alla Artiklar Kategorier av artiklar Din sökning på gav inga träffar. Var …" at bounding box center [609, 52] width 1219 height 104
click at [1180, 26] on icon at bounding box center [1179, 30] width 13 height 13
